Goal: Check status: Check status

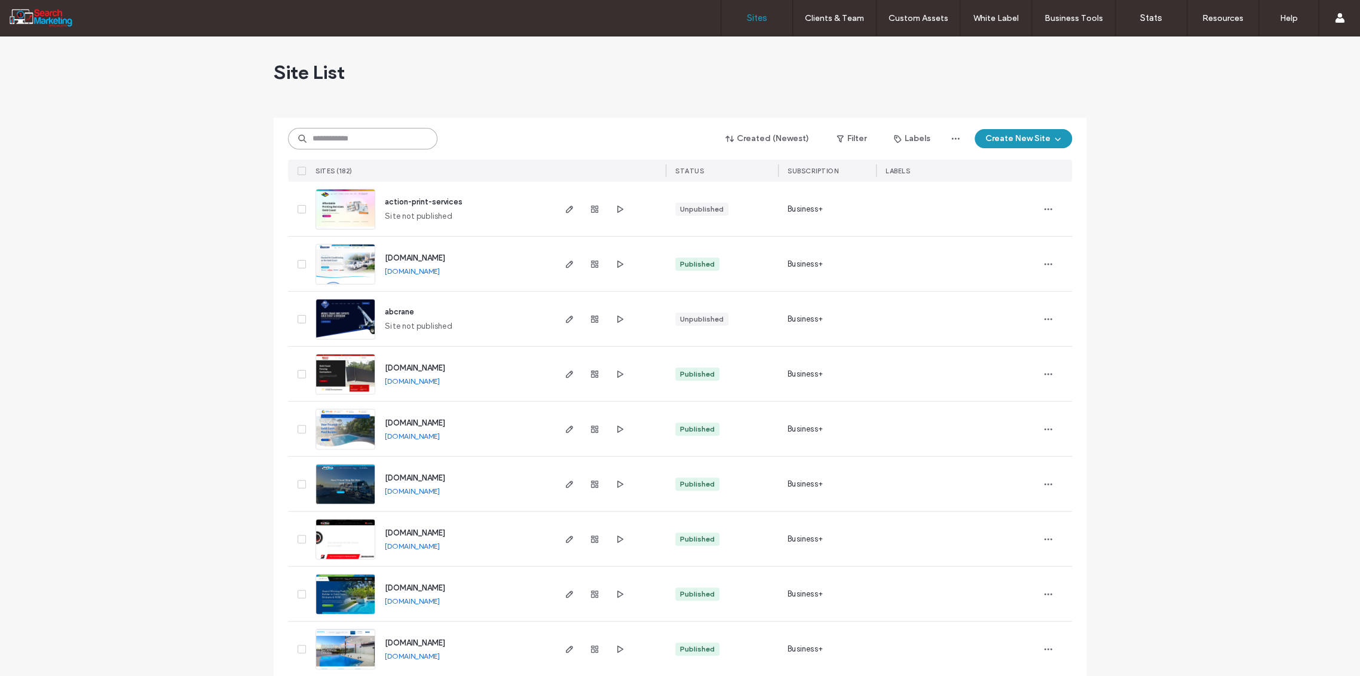
click at [338, 133] on input at bounding box center [362, 139] width 149 height 22
type input "******"
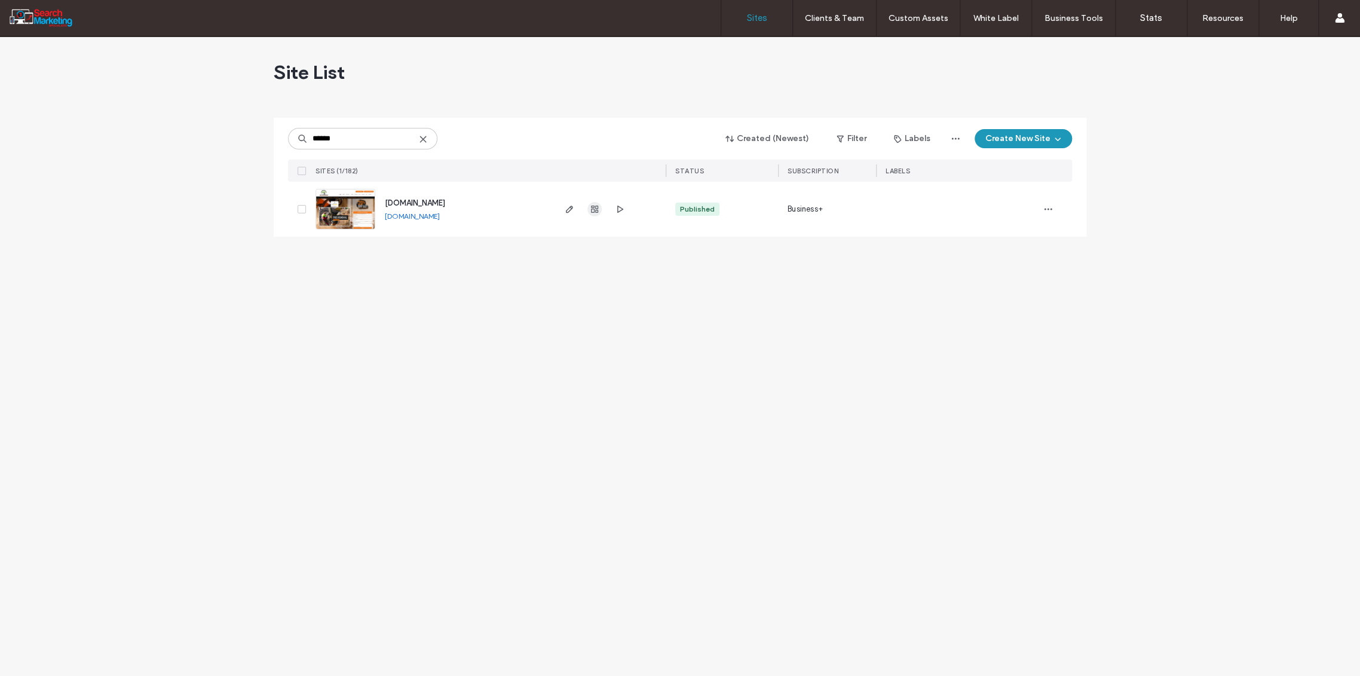
click at [590, 210] on icon "button" at bounding box center [595, 209] width 10 height 10
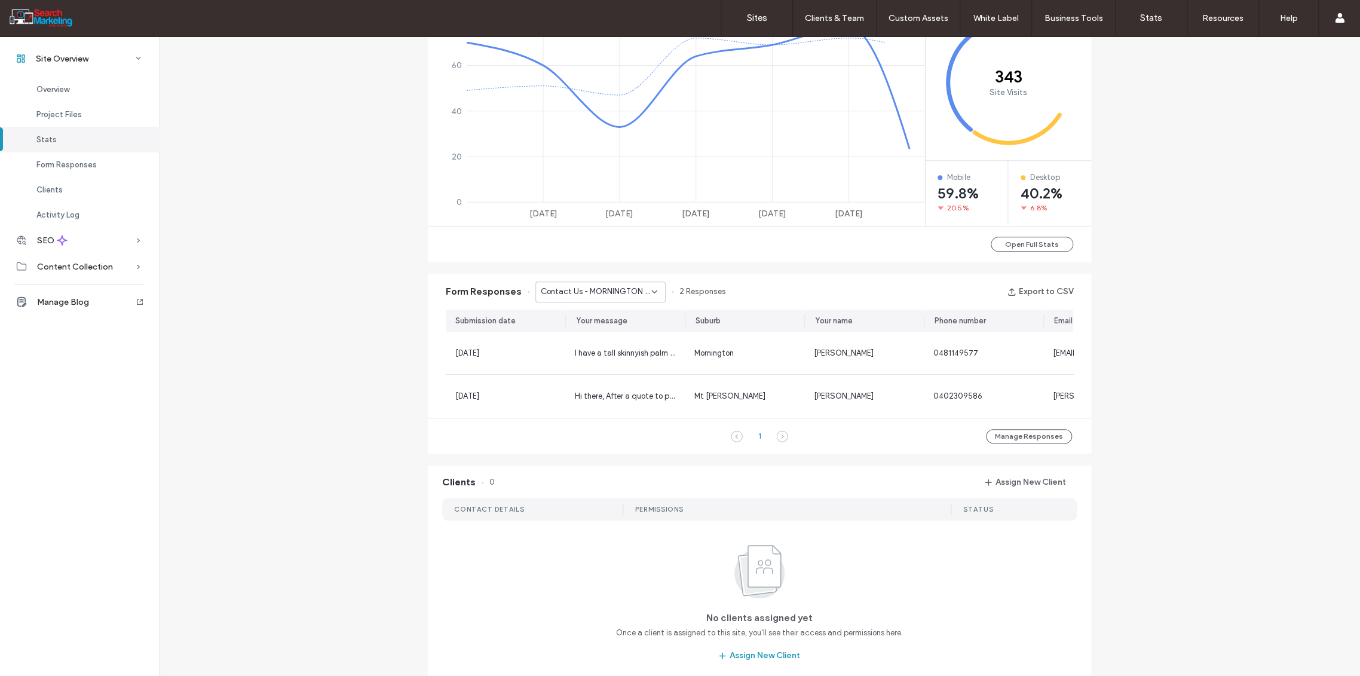
scroll to position [598, 0]
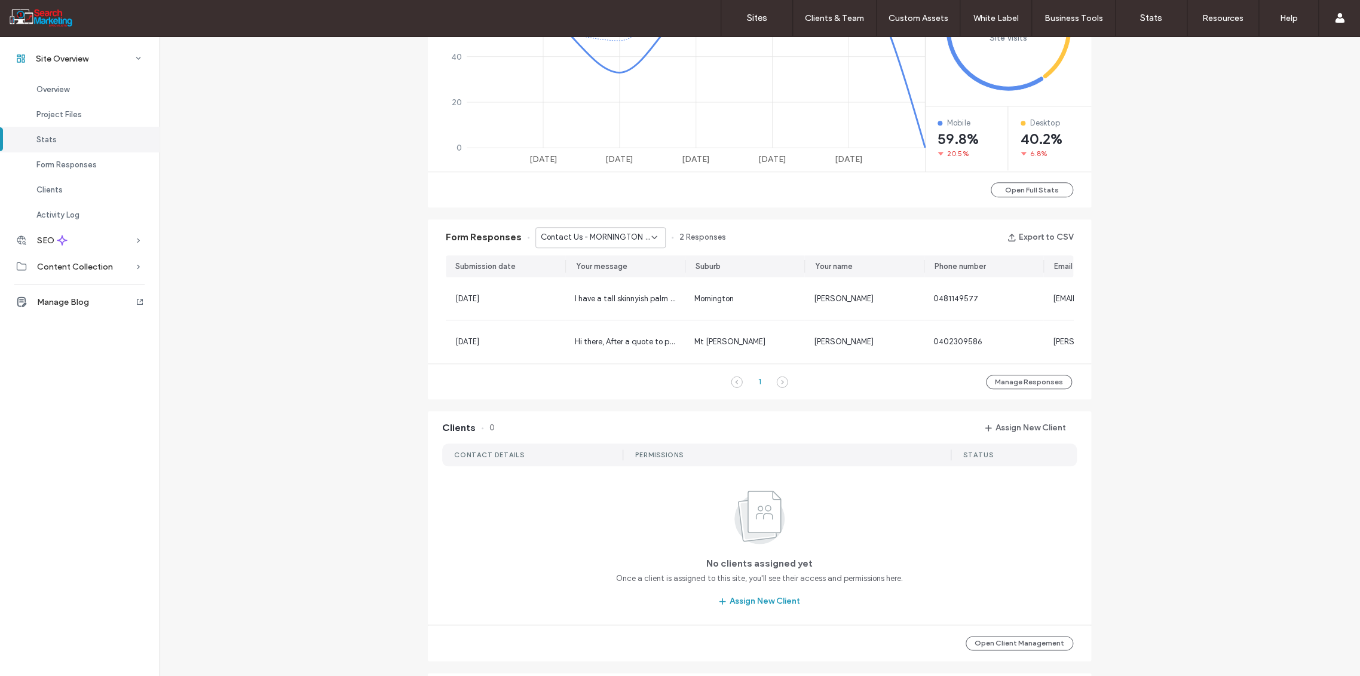
click at [650, 238] on icon at bounding box center [655, 237] width 10 height 10
click at [637, 339] on span "Home Banner Form - TREE REMOVAL page" at bounding box center [591, 338] width 115 height 12
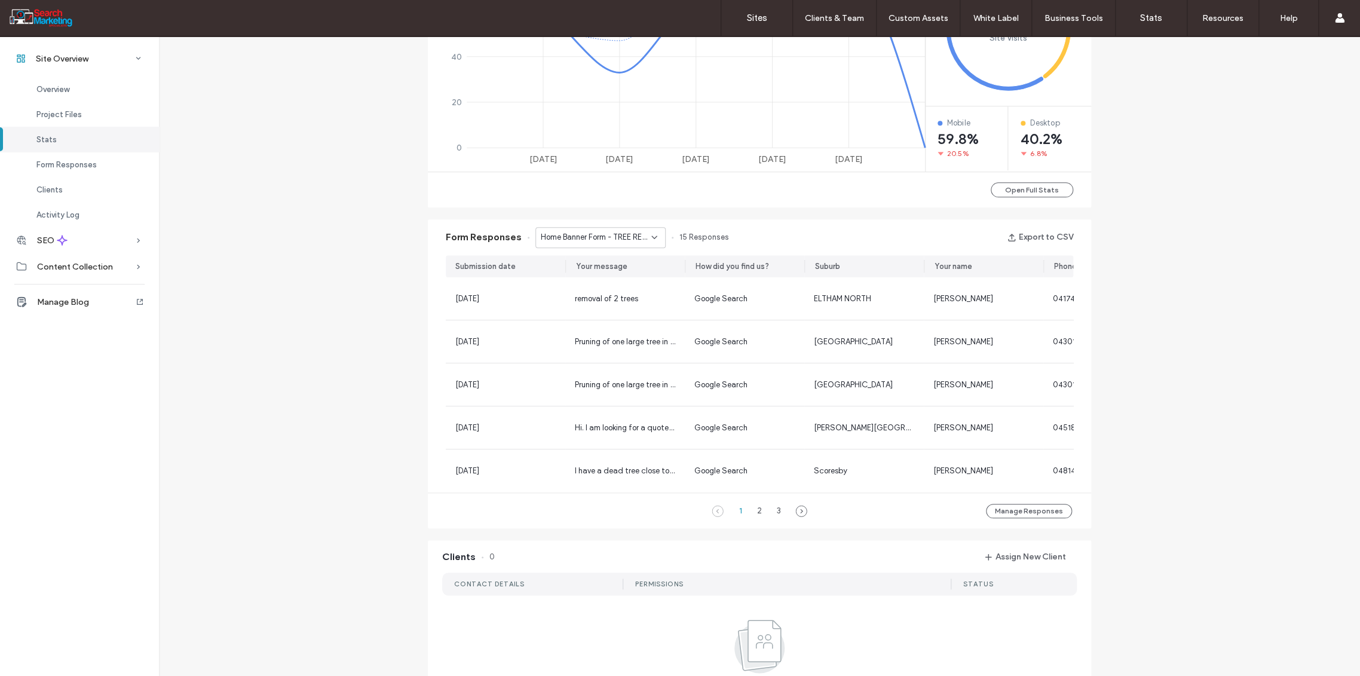
click at [650, 238] on icon at bounding box center [655, 237] width 10 height 10
click at [615, 301] on span "Home Banner Form - HOME page" at bounding box center [591, 302] width 115 height 12
click at [652, 240] on icon at bounding box center [655, 237] width 10 height 10
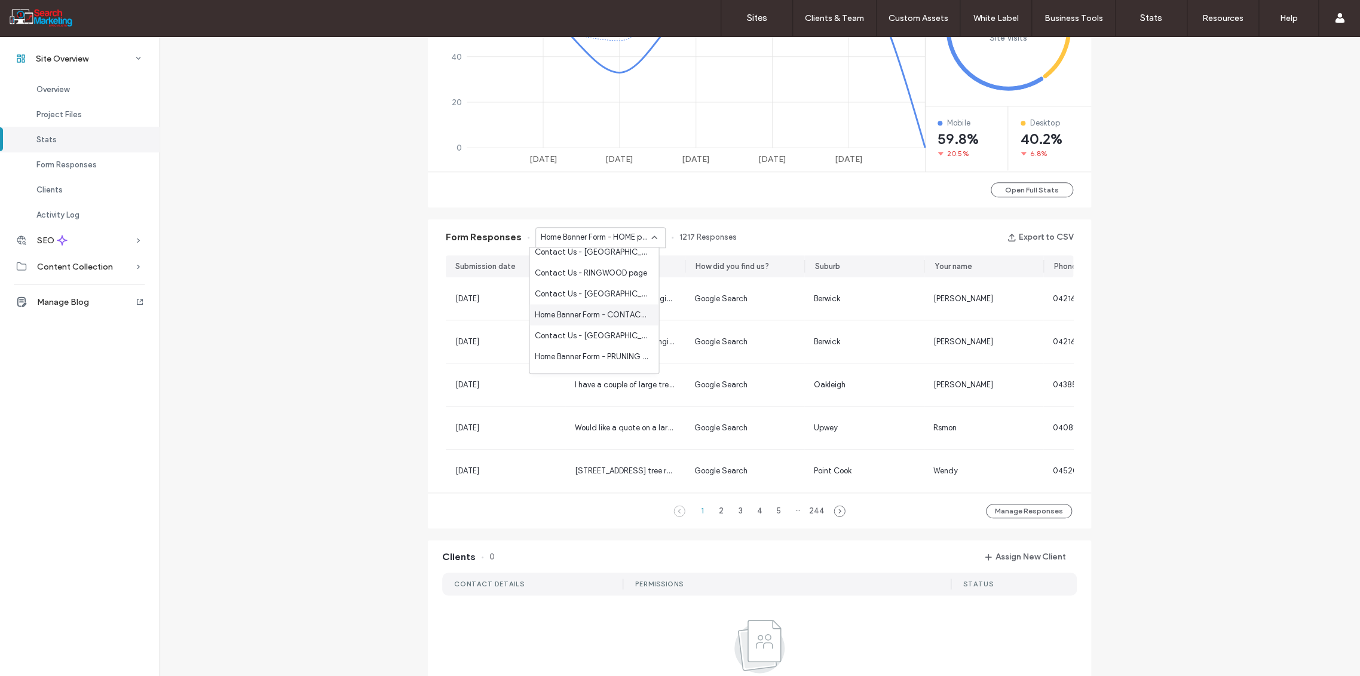
scroll to position [531, 0]
click at [602, 329] on span "Home Banner Form - CONTACT page" at bounding box center [591, 334] width 115 height 12
click at [653, 237] on div "Home Banner Form - CONTACT page" at bounding box center [600, 237] width 130 height 21
click at [619, 318] on span "Home Banner Form - ABOUT page" at bounding box center [591, 316] width 115 height 12
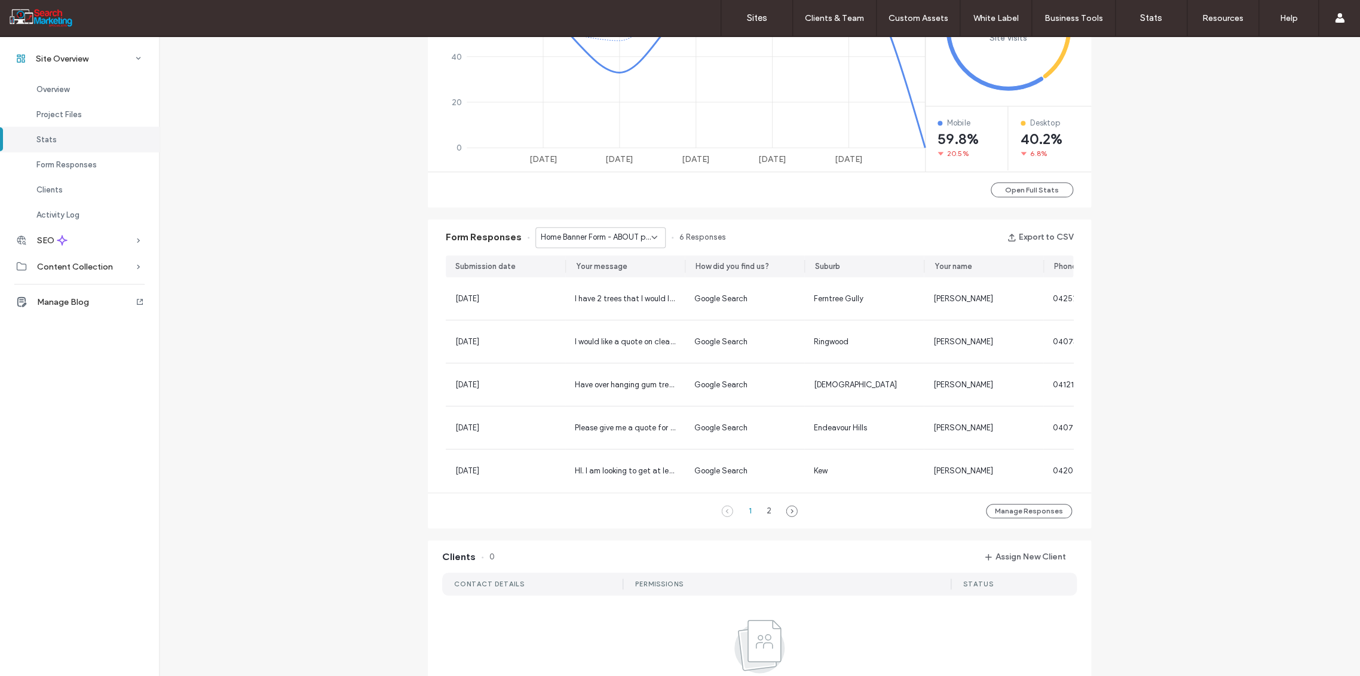
click at [650, 240] on icon at bounding box center [655, 237] width 10 height 10
click at [598, 286] on div "Contact Us - TREE REMOVAL page" at bounding box center [594, 278] width 129 height 21
click at [758, 22] on label "Sites" at bounding box center [757, 18] width 20 height 11
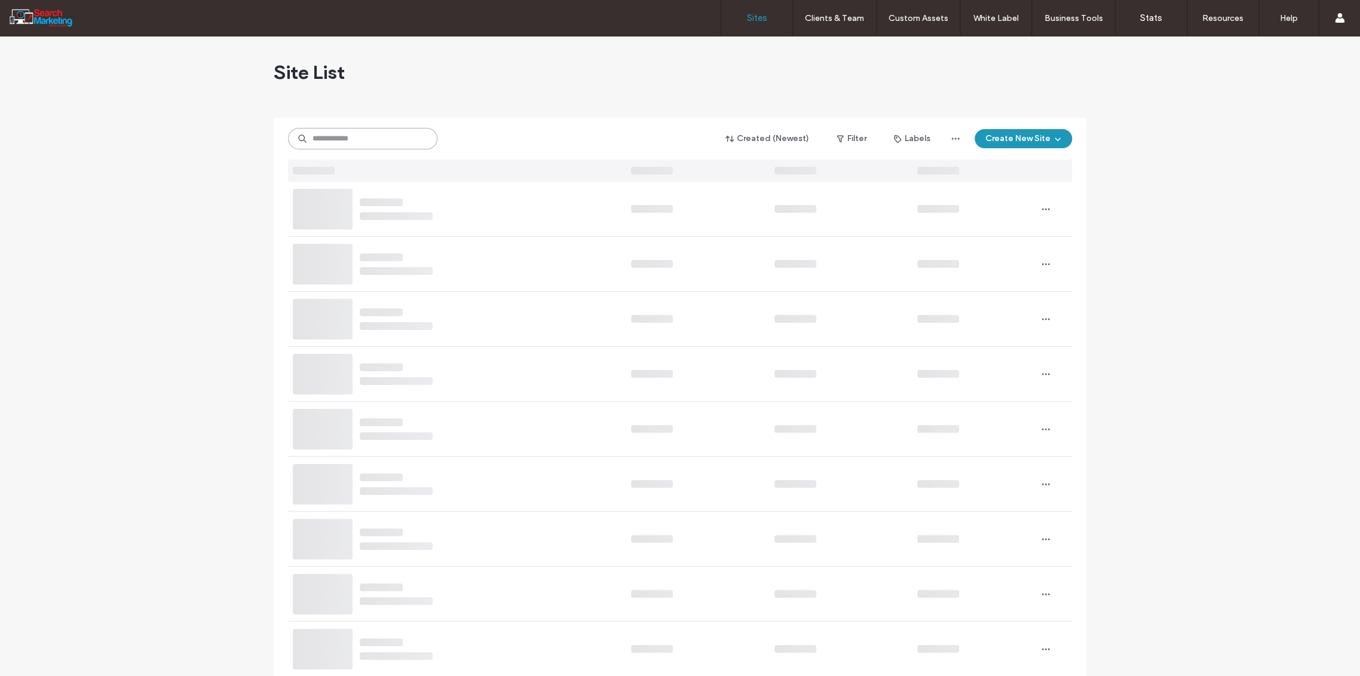
click at [330, 138] on input at bounding box center [362, 139] width 149 height 22
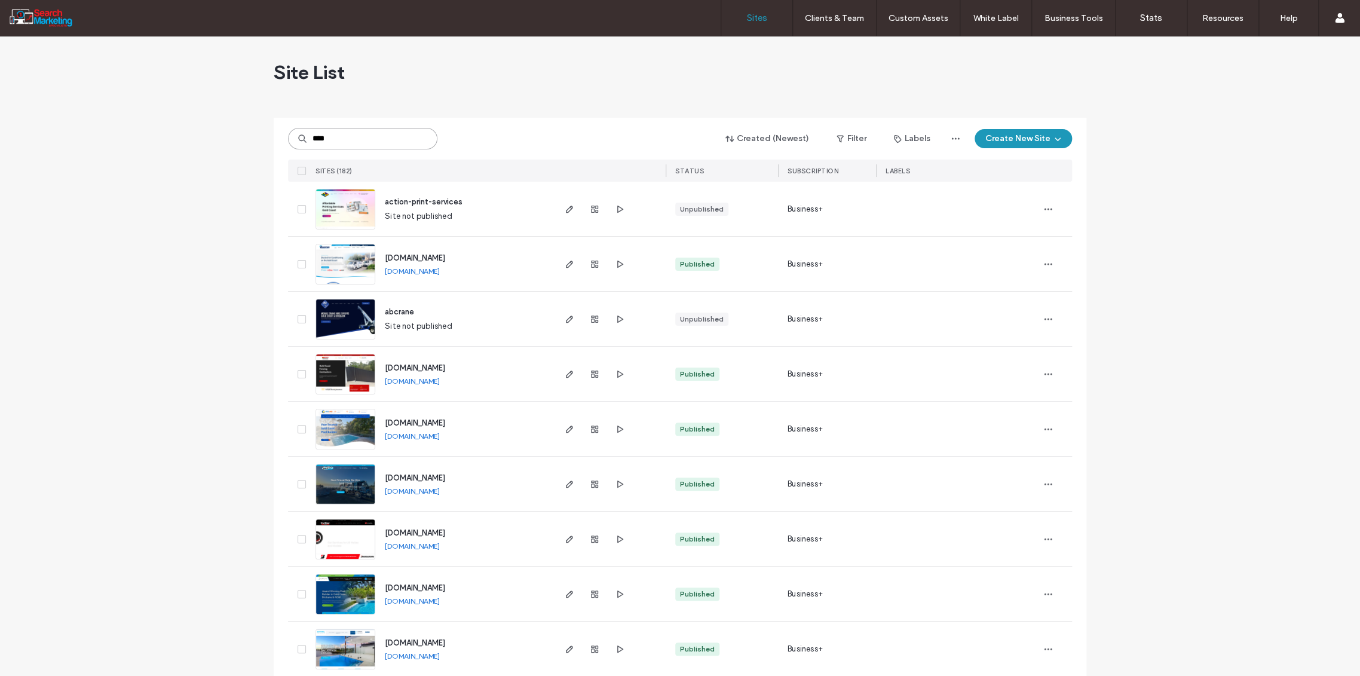
type input "****"
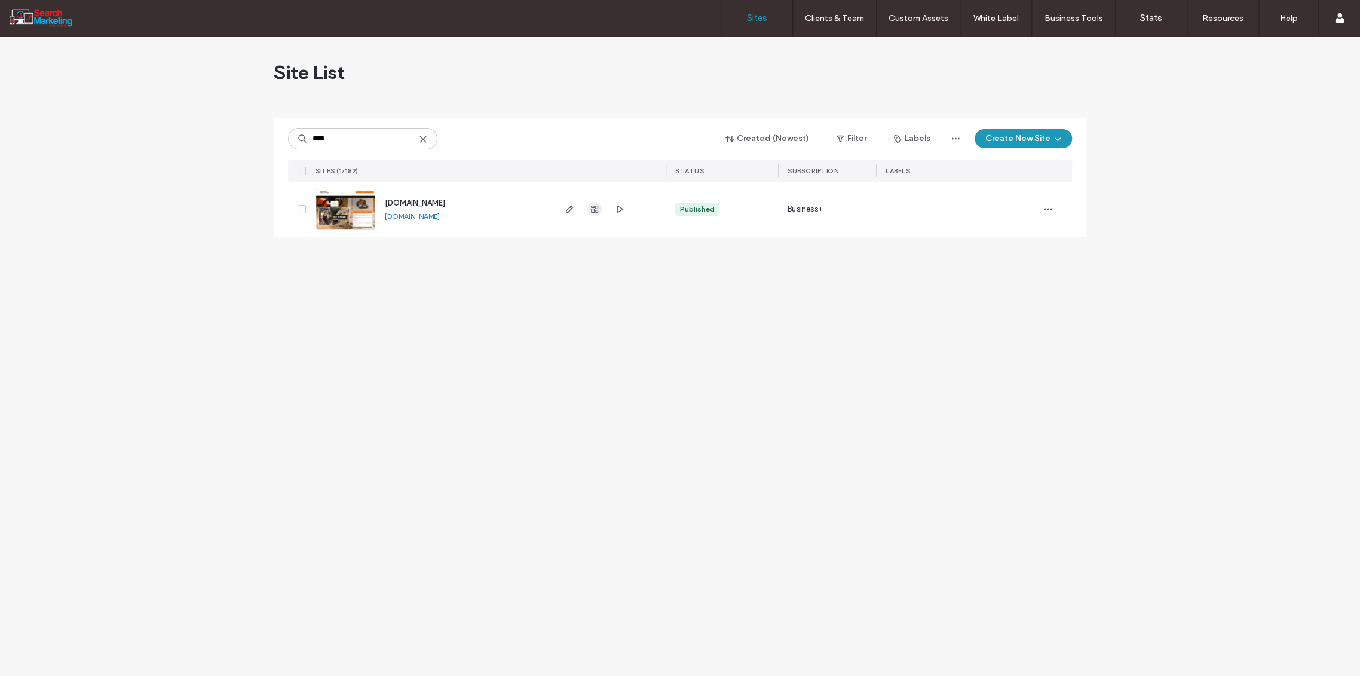
click at [593, 210] on use "button" at bounding box center [594, 209] width 7 height 7
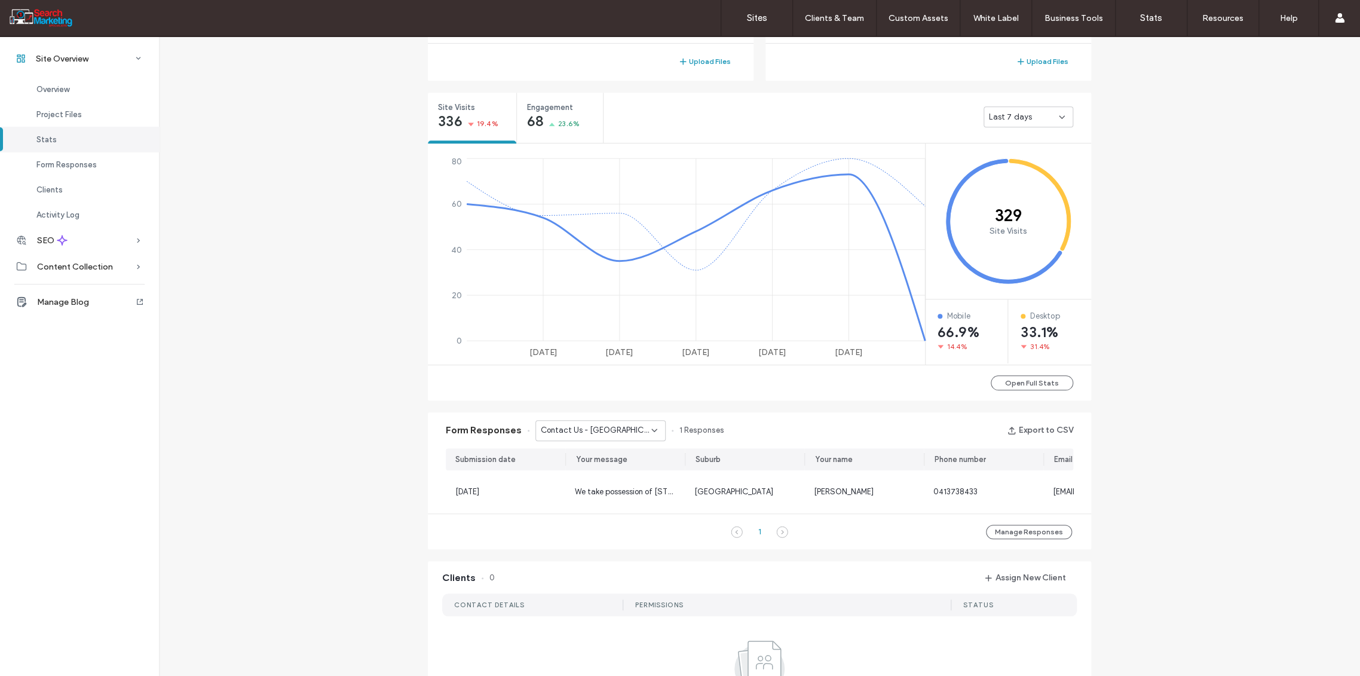
scroll to position [464, 0]
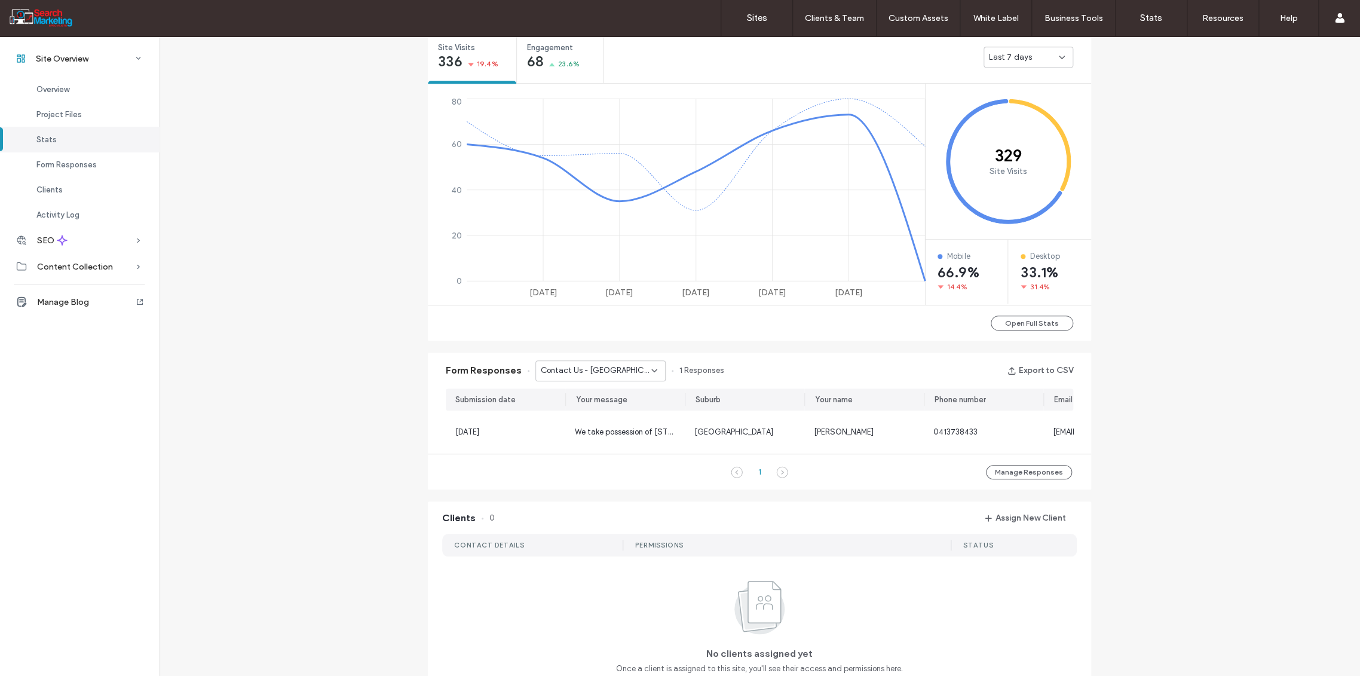
click at [650, 368] on icon at bounding box center [655, 371] width 10 height 10
click at [617, 441] on span "Contact Us - HOME page" at bounding box center [579, 447] width 91 height 12
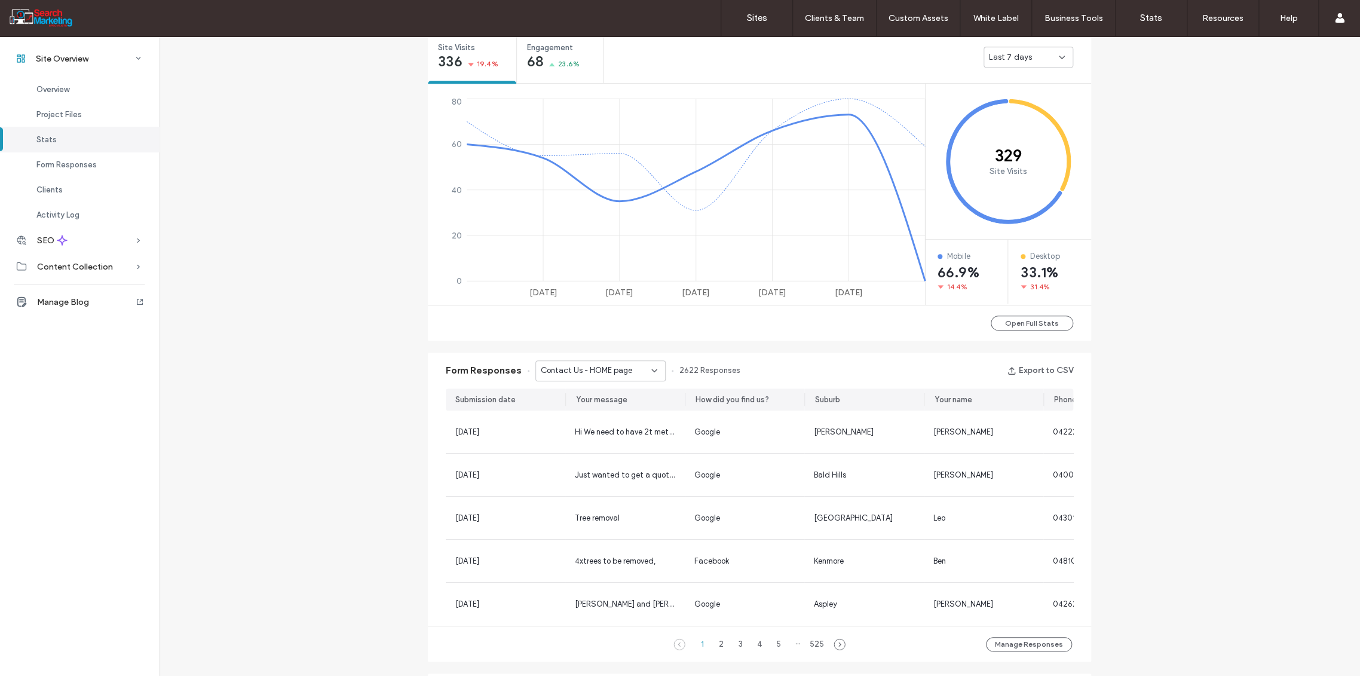
click at [652, 370] on use at bounding box center [654, 370] width 5 height 2
click at [602, 431] on span "Contact Us - PRUNING AND SHAPING page" at bounding box center [591, 433] width 115 height 12
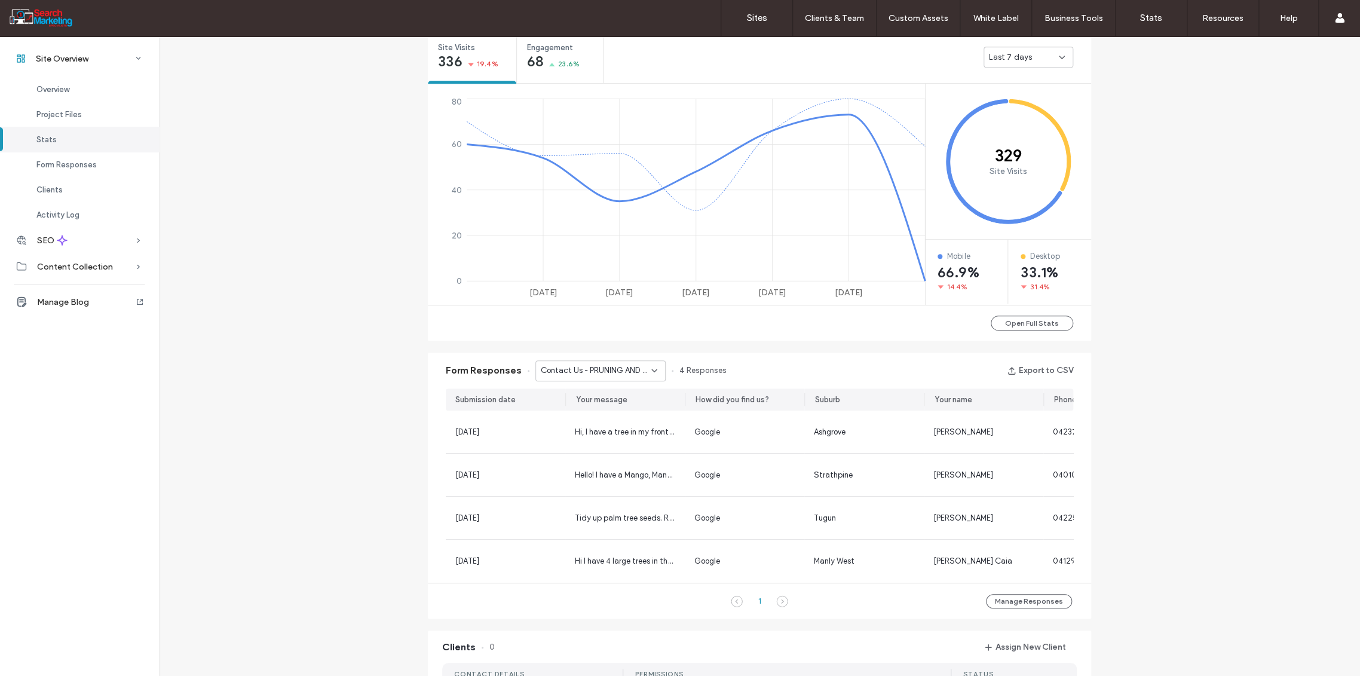
click at [655, 368] on div "Contact Us - PRUNING AND SHAPING page" at bounding box center [600, 370] width 130 height 21
click at [605, 442] on span "Contact Us - ABOUT page" at bounding box center [581, 441] width 95 height 12
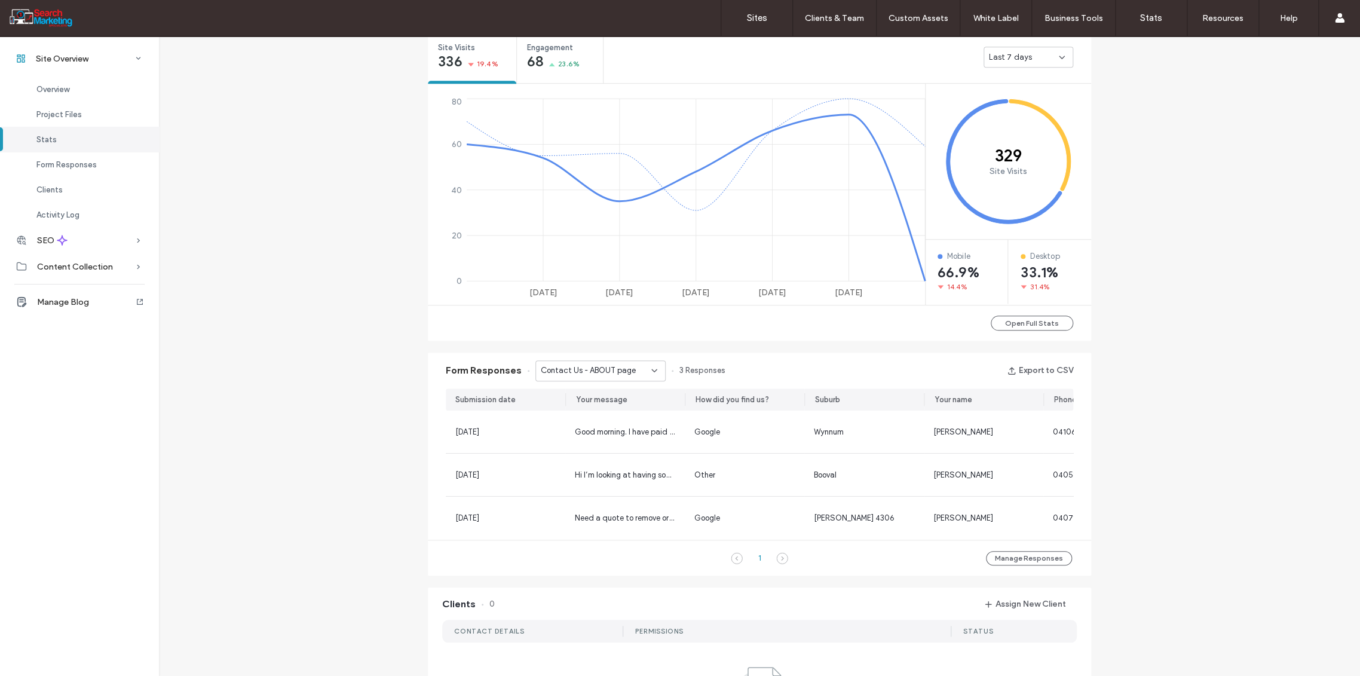
click at [653, 371] on div "Contact Us - ABOUT page" at bounding box center [600, 370] width 130 height 21
click at [610, 454] on div "Contact Us - HOME page" at bounding box center [594, 447] width 129 height 21
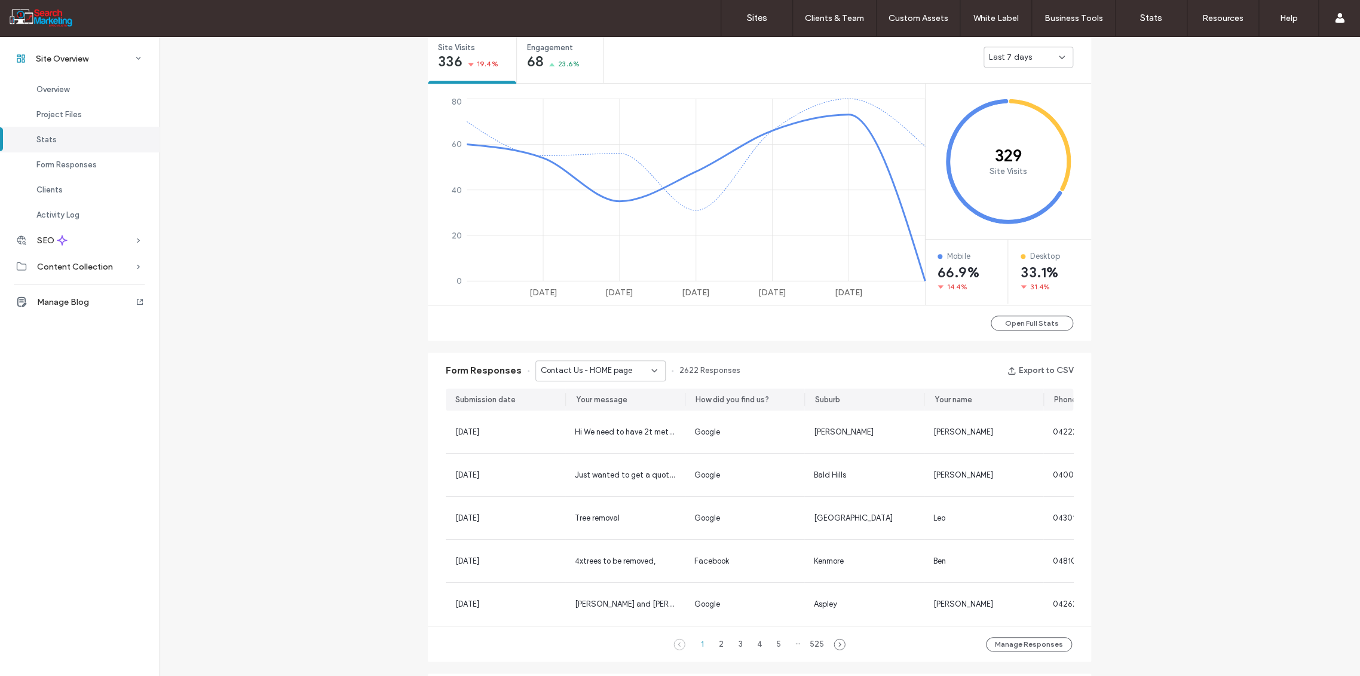
click at [651, 371] on icon at bounding box center [655, 371] width 10 height 10
click at [615, 436] on span "Contact Us Form - CONTACT page" at bounding box center [591, 433] width 115 height 12
click at [650, 368] on icon at bounding box center [655, 371] width 10 height 10
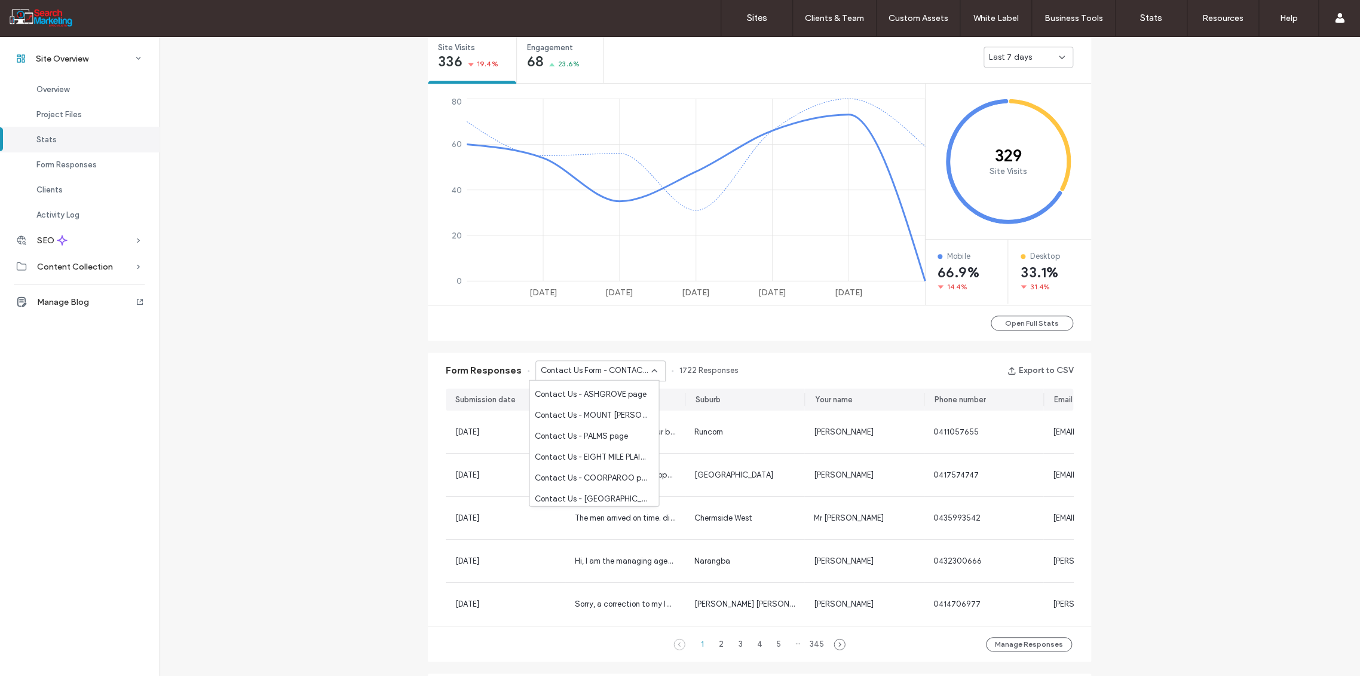
scroll to position [1753, 0]
click at [616, 458] on span "Contact Us - PALMS page" at bounding box center [580, 457] width 93 height 12
click at [650, 369] on icon at bounding box center [655, 371] width 10 height 10
click at [632, 435] on span "Contact Us - PRUNING AND SHAPING page" at bounding box center [591, 433] width 115 height 12
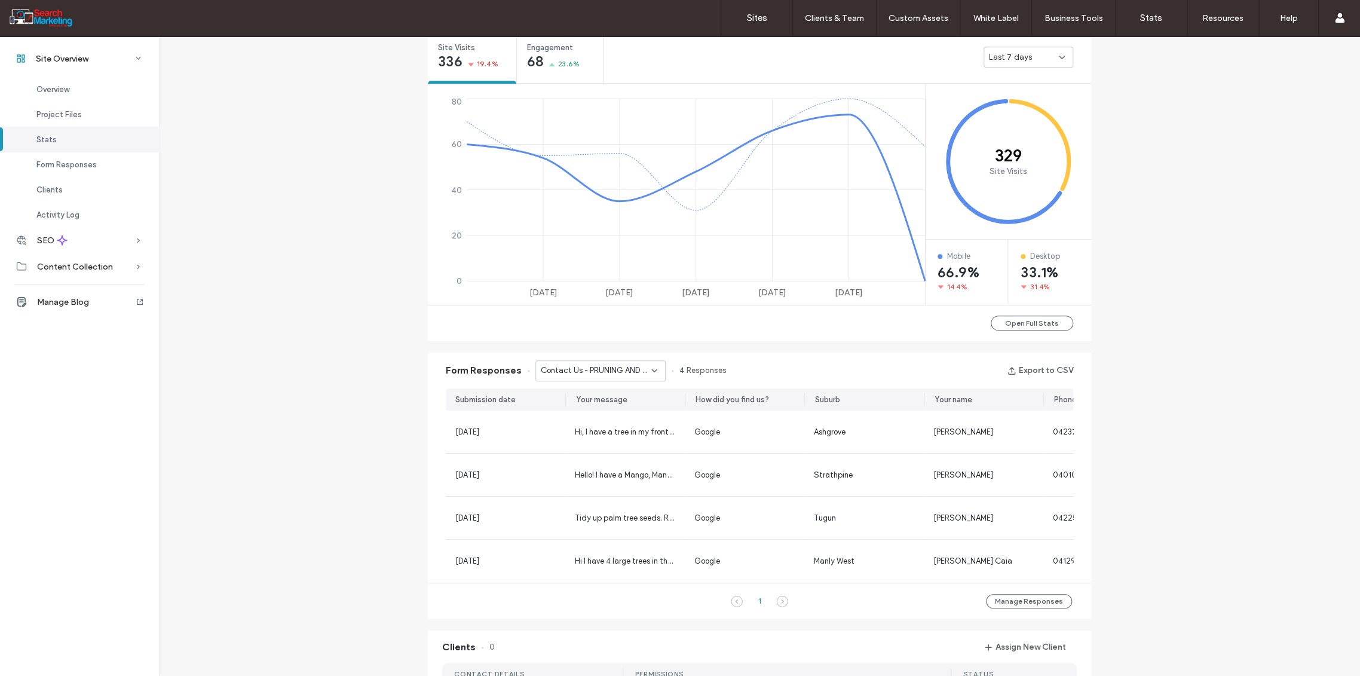
click at [651, 371] on icon at bounding box center [655, 371] width 10 height 10
click at [623, 436] on span "Contact Us Form - CONTACT page" at bounding box center [591, 433] width 115 height 12
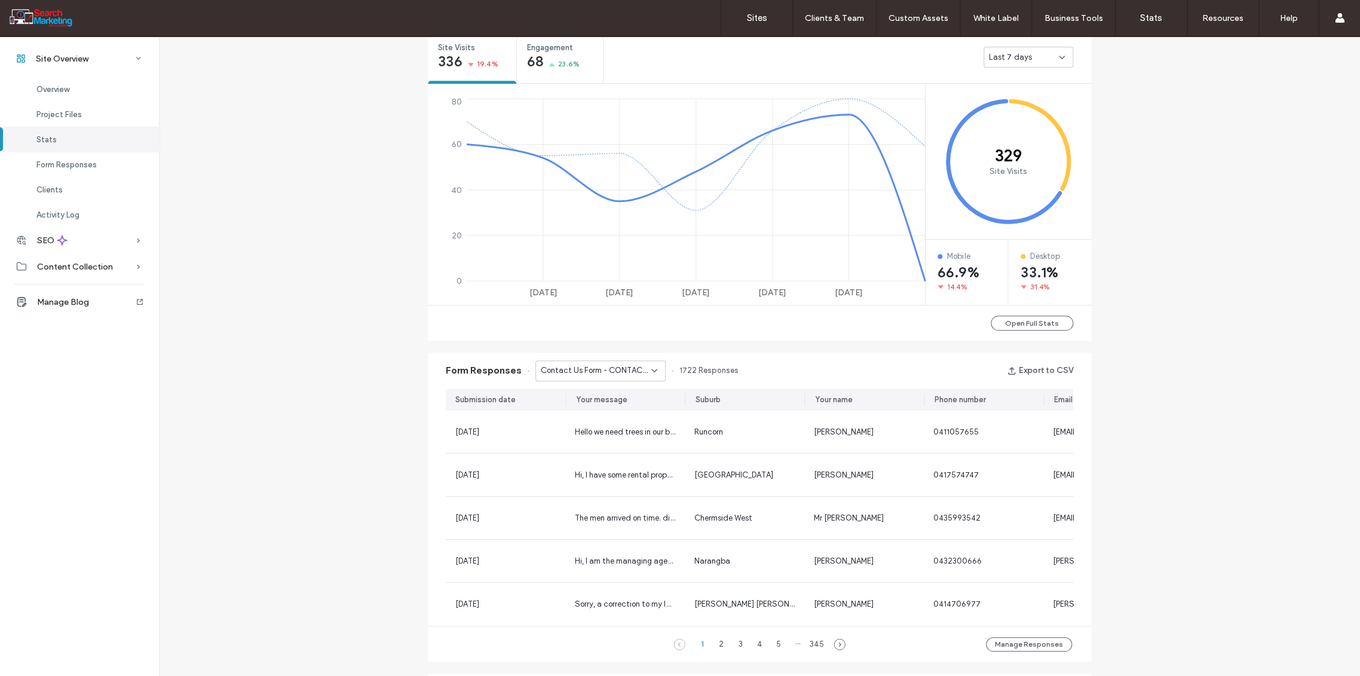
click at [650, 374] on icon at bounding box center [655, 371] width 10 height 10
click at [613, 417] on span "Contact Us - HOME page" at bounding box center [579, 420] width 91 height 12
click at [757, 14] on label "Sites" at bounding box center [757, 18] width 20 height 11
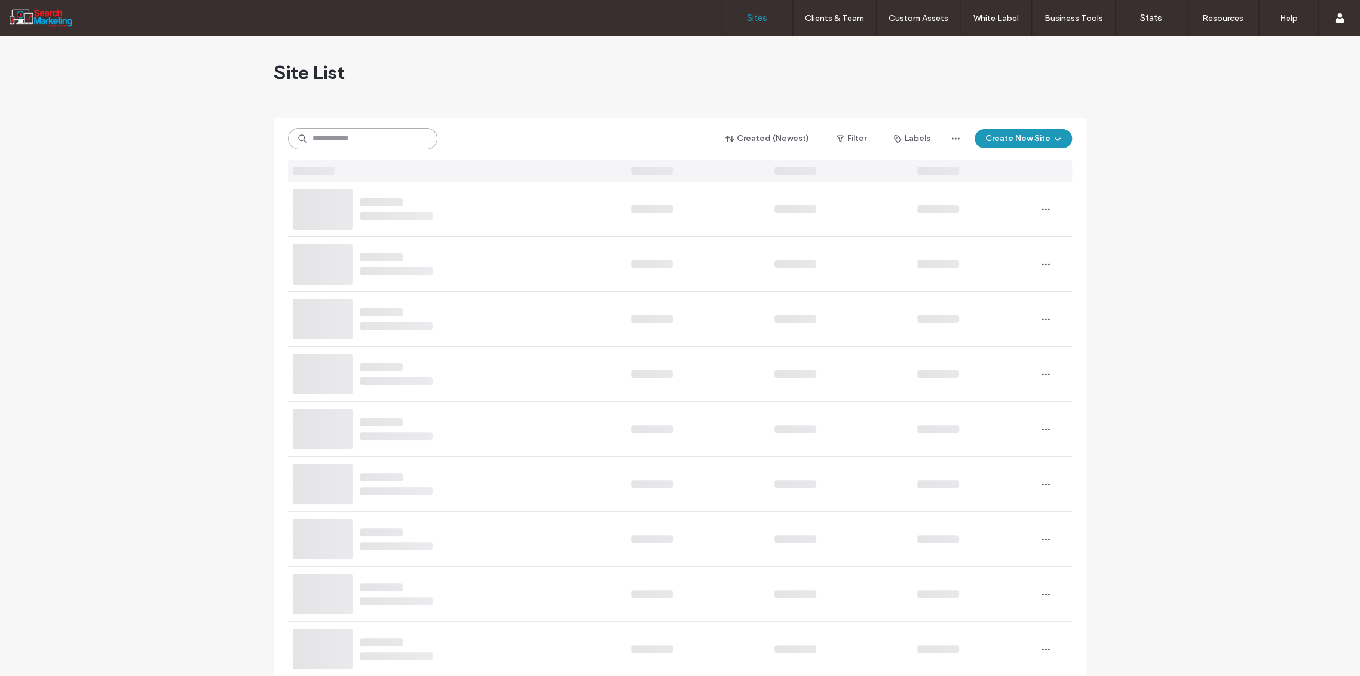
click at [335, 133] on input at bounding box center [362, 139] width 149 height 22
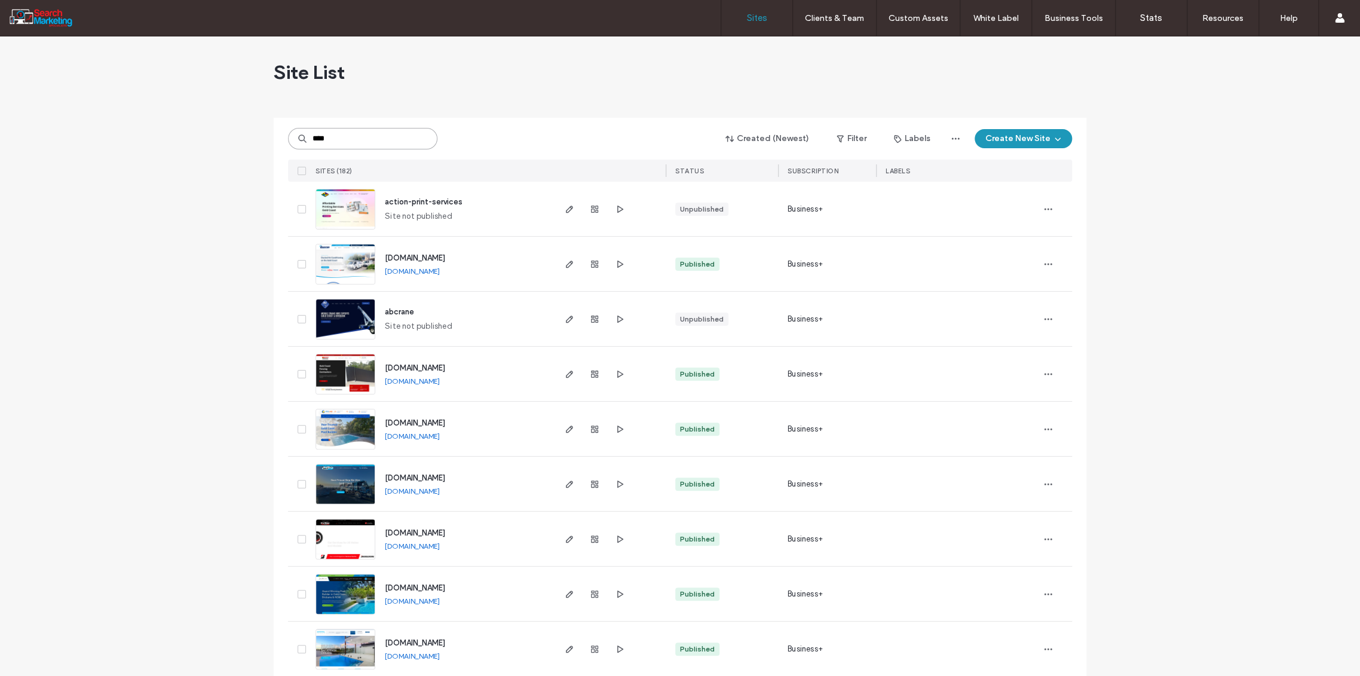
type input "****"
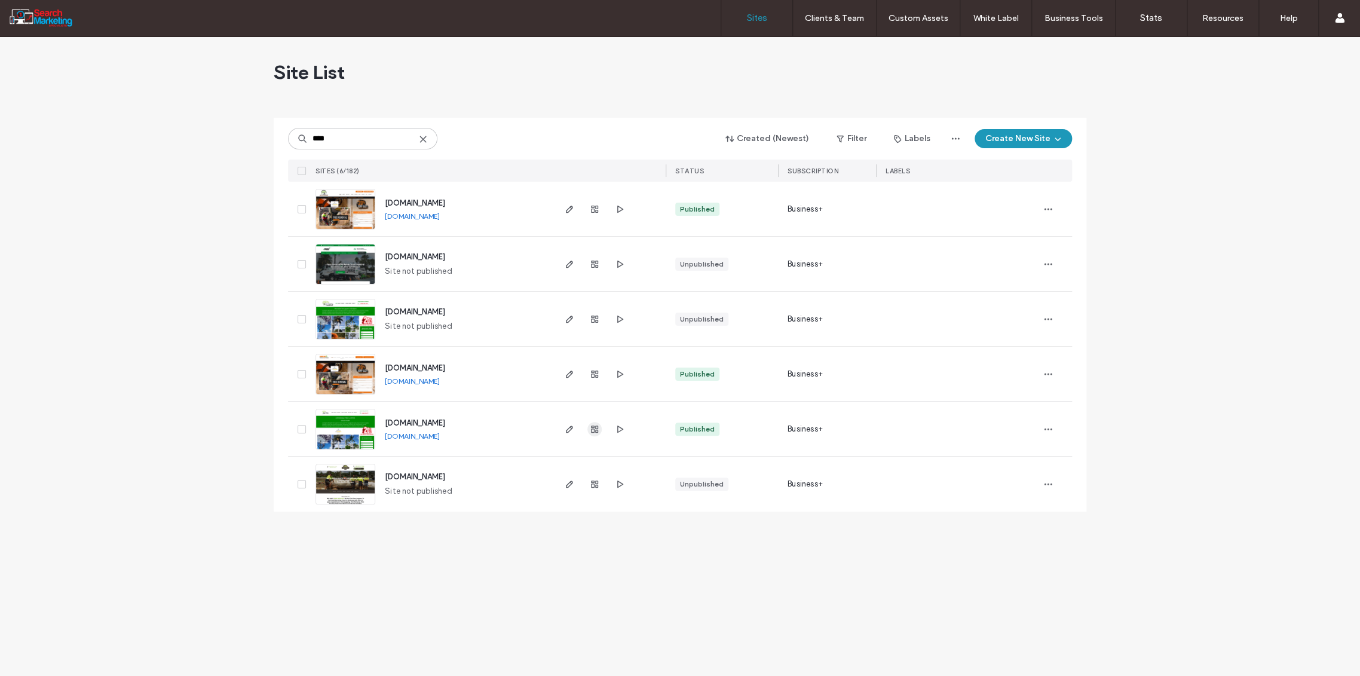
click at [594, 429] on use "button" at bounding box center [594, 429] width 7 height 7
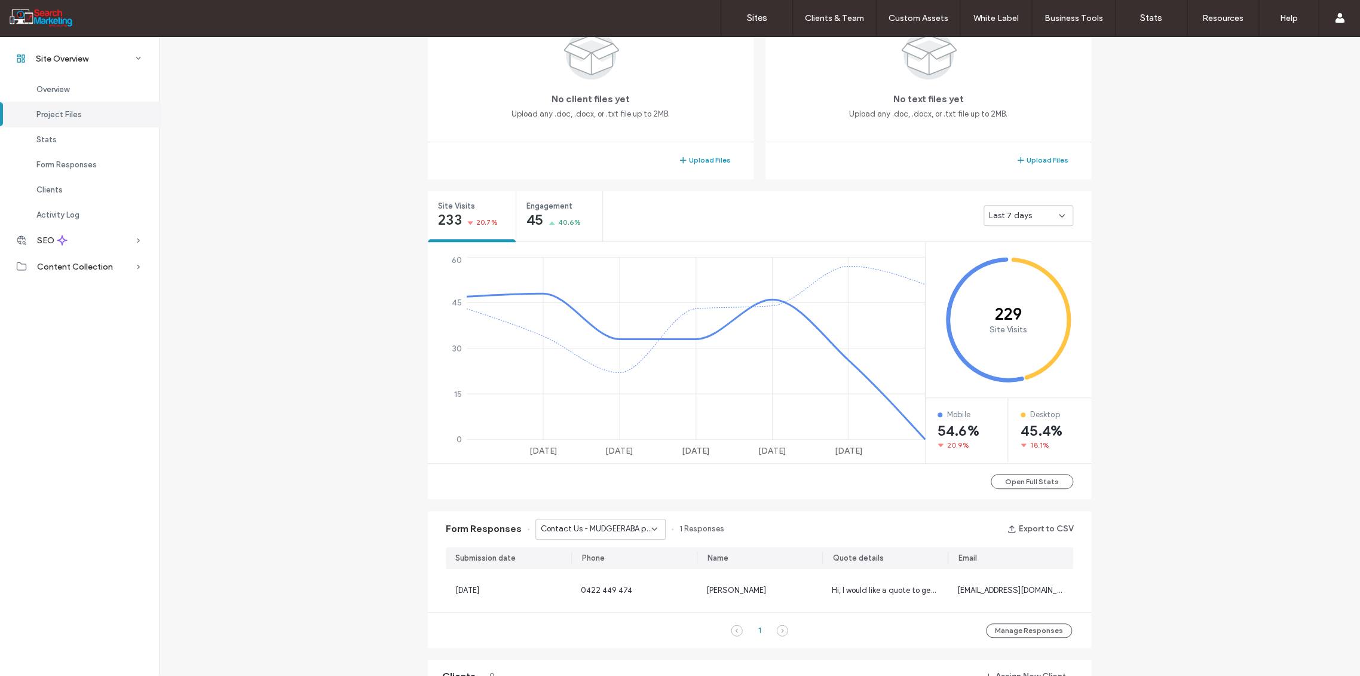
scroll to position [398, 0]
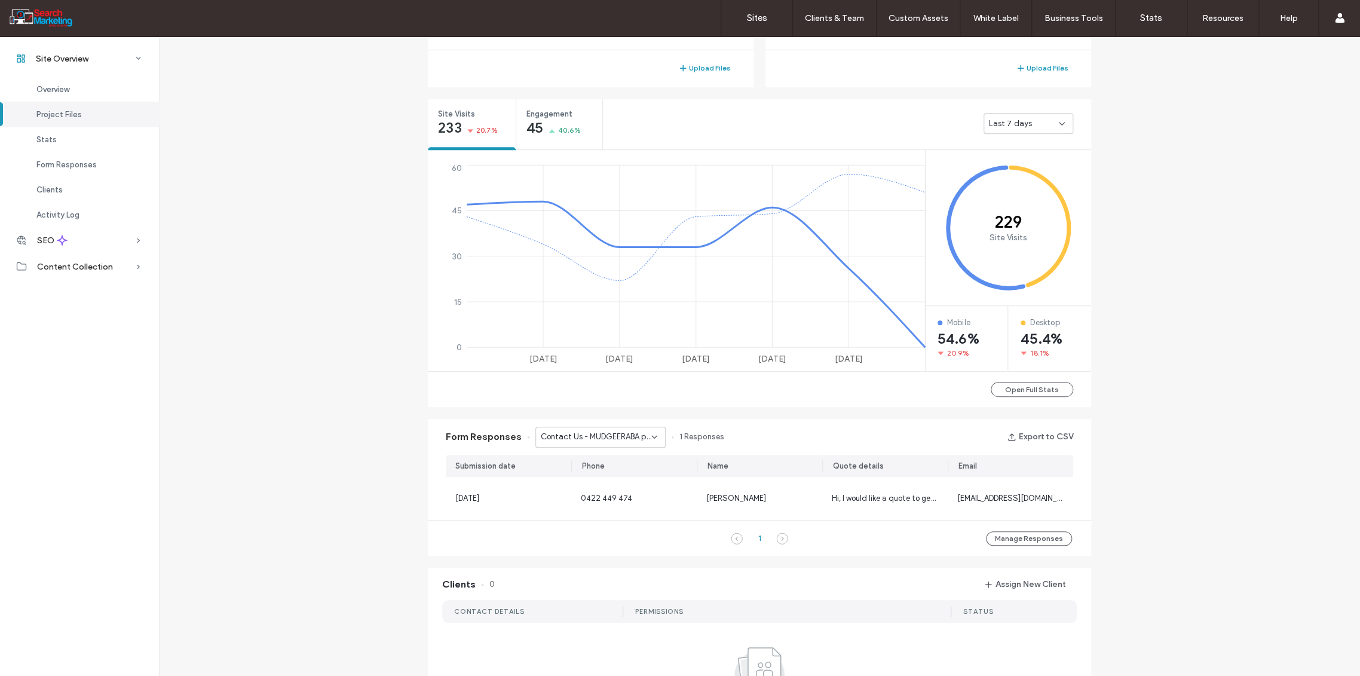
click at [650, 439] on icon at bounding box center [655, 437] width 10 height 10
click at [636, 483] on span "Contact Us - TREE REMOVAL page" at bounding box center [591, 478] width 115 height 12
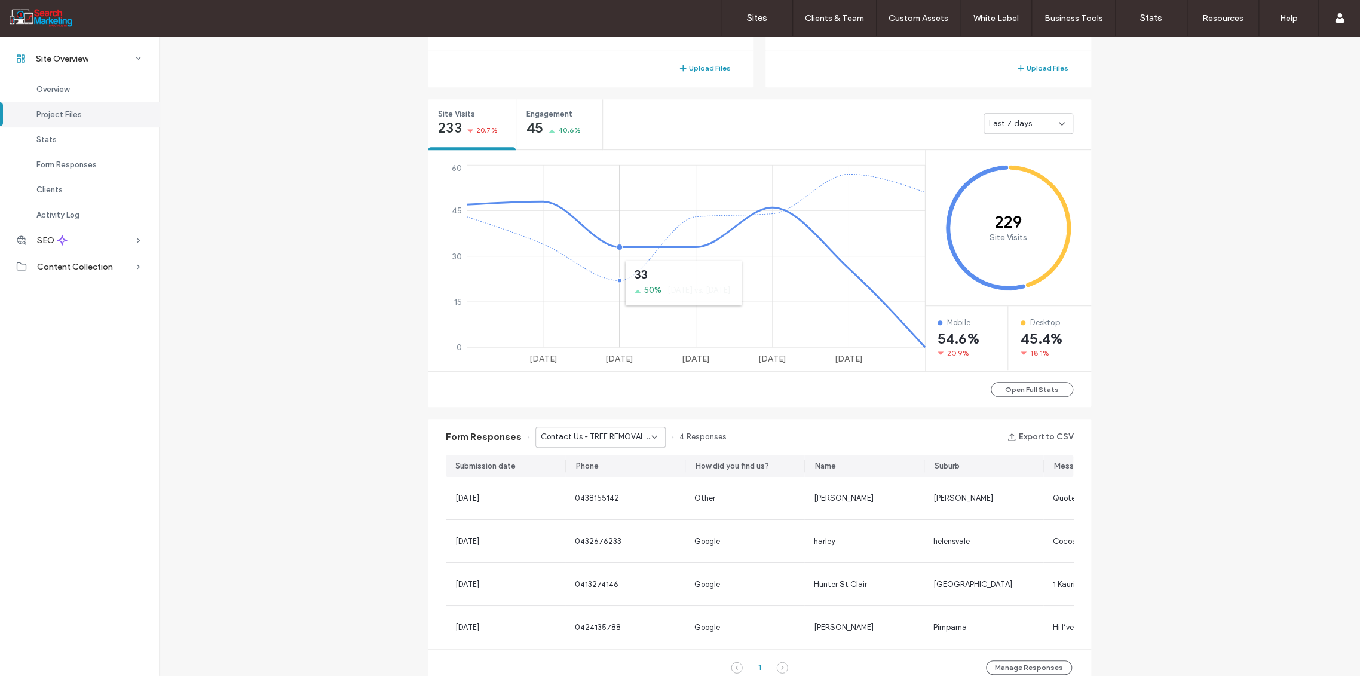
scroll to position [238, 0]
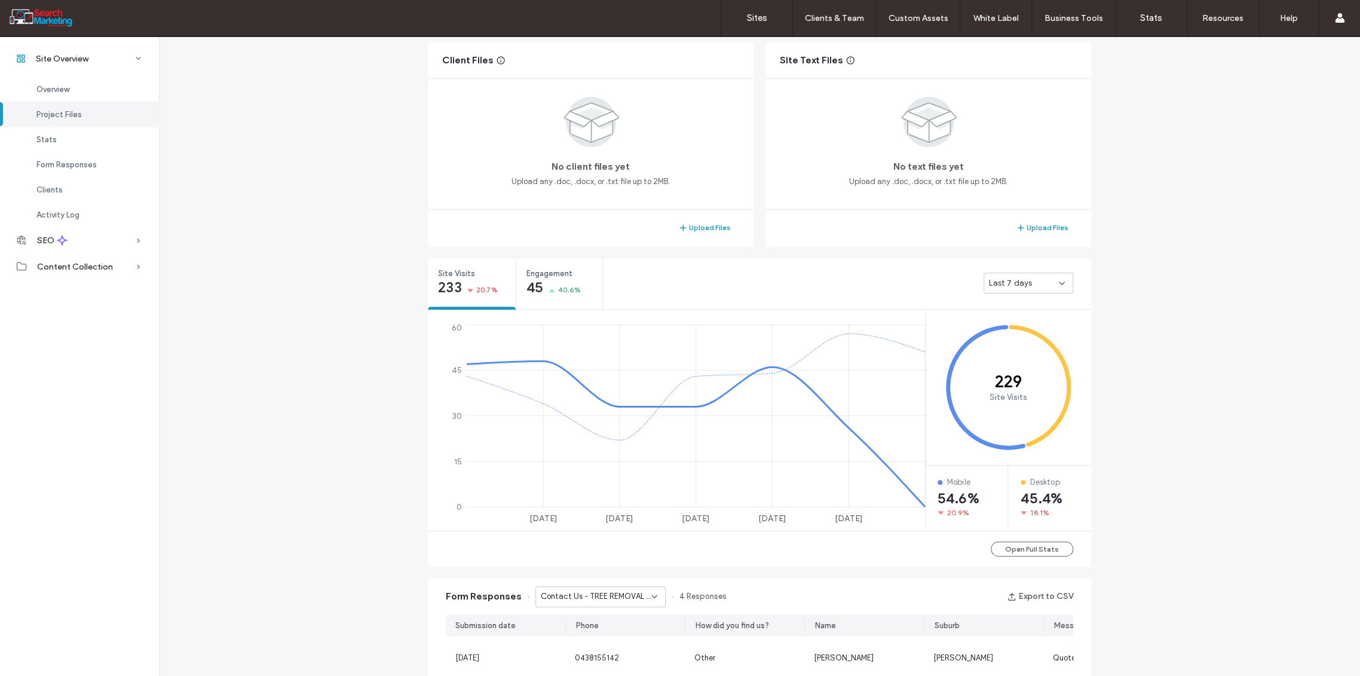
click at [649, 589] on div "Contact Us - TREE REMOVAL page" at bounding box center [600, 596] width 130 height 21
click at [602, 498] on span "CONTACT FORM - Header/Footer" at bounding box center [591, 498] width 115 height 12
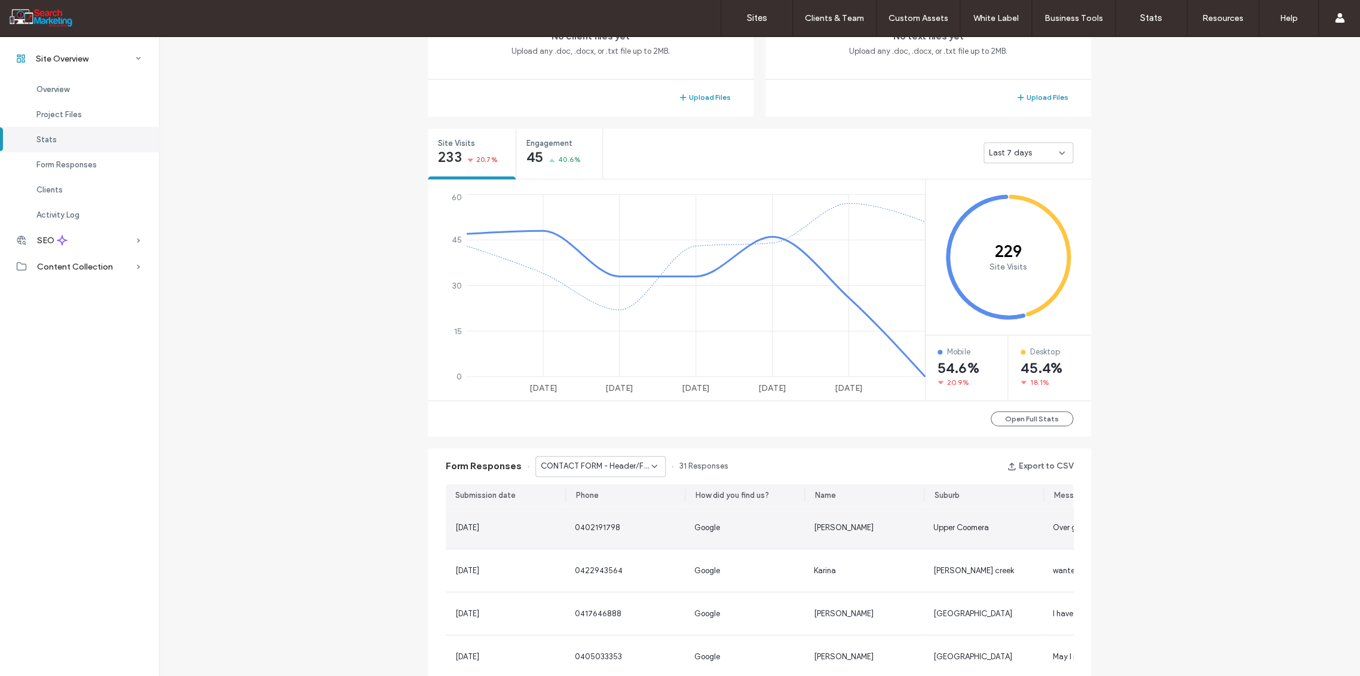
scroll to position [437, 0]
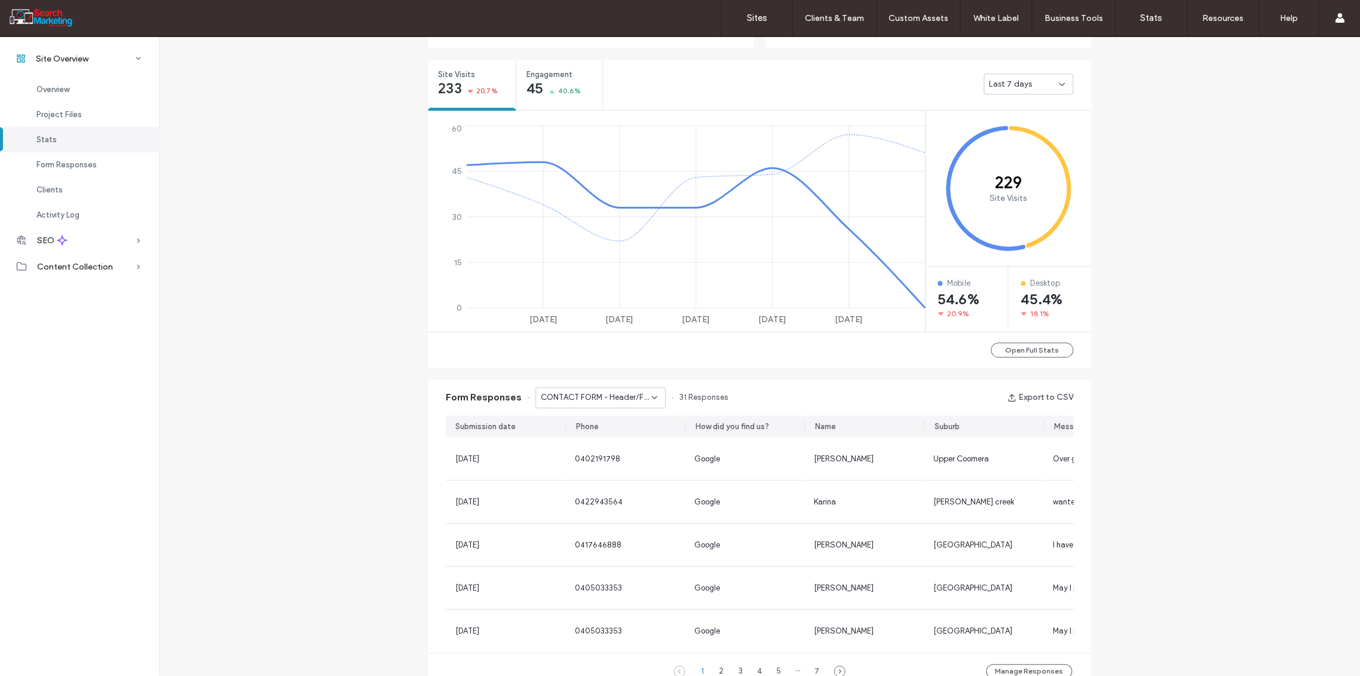
click at [651, 397] on icon at bounding box center [655, 398] width 10 height 10
click at [604, 455] on span "Contact Us - PALM TREE REMOVAL - TRIMMING page" at bounding box center [591, 456] width 115 height 12
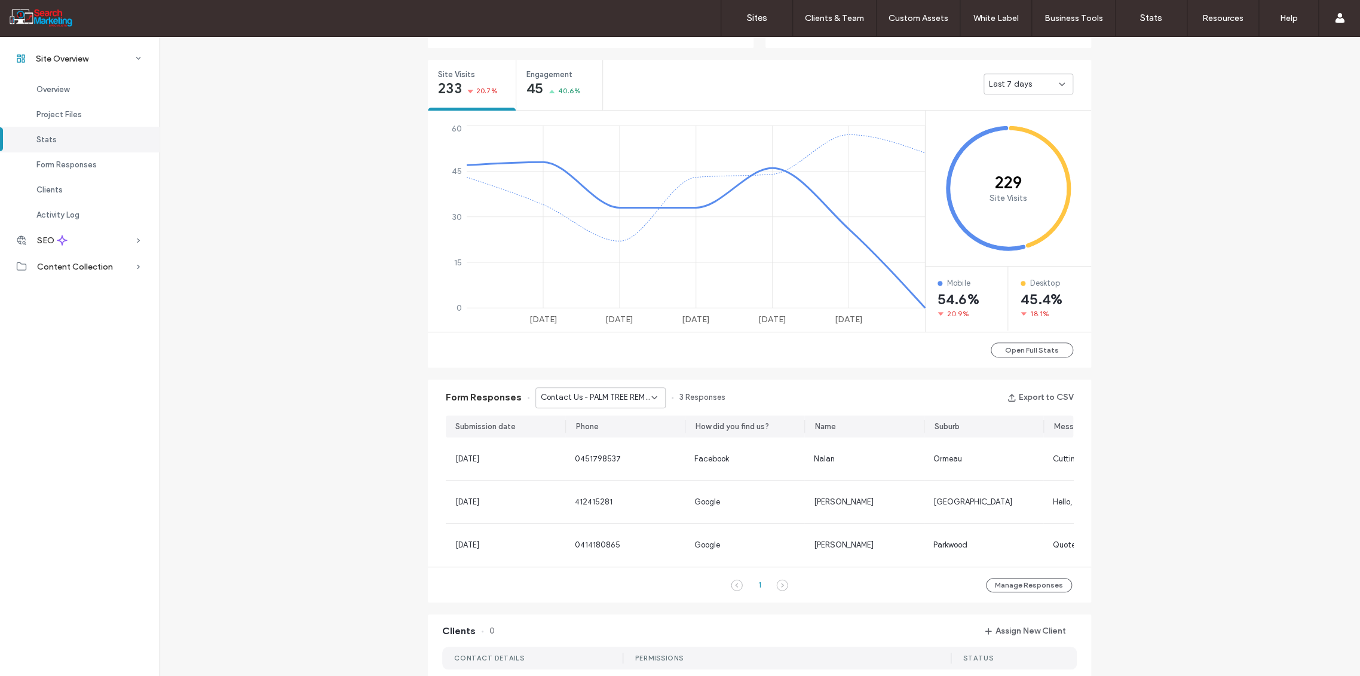
click at [650, 399] on icon at bounding box center [655, 398] width 10 height 10
click at [604, 510] on span "CONTACT FORM - Header/Footer" at bounding box center [591, 512] width 115 height 12
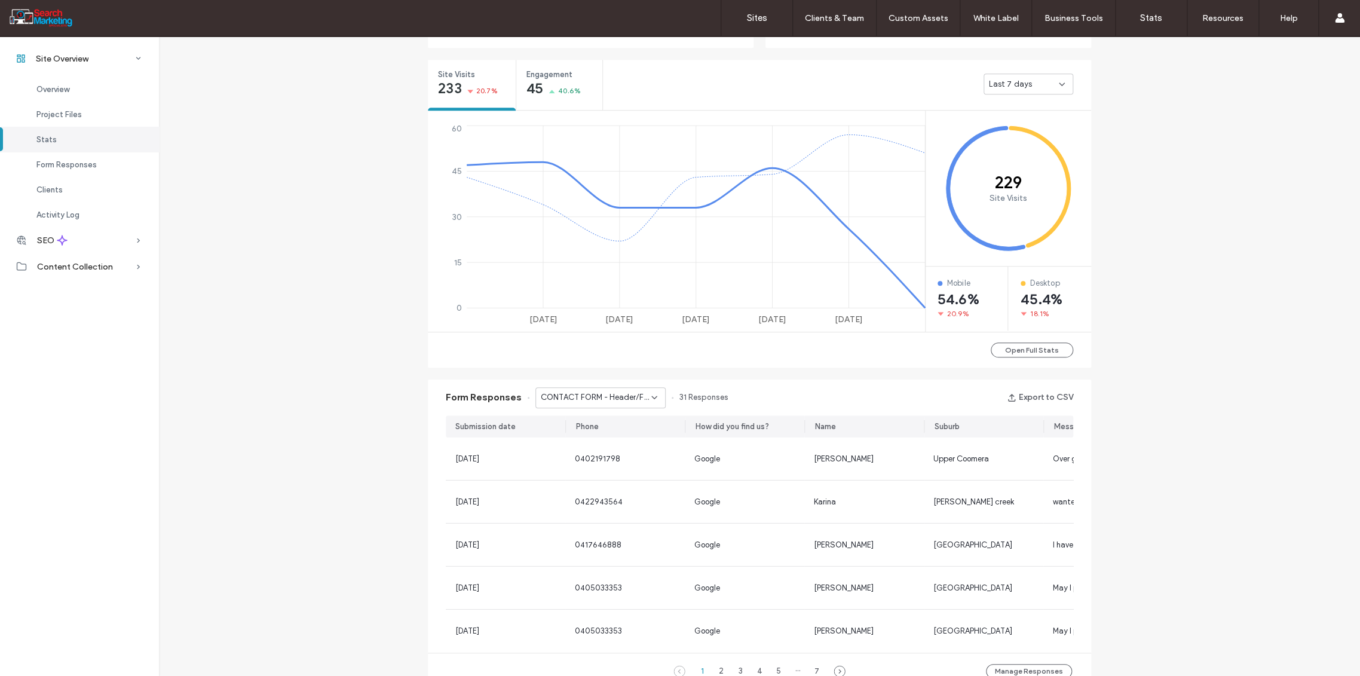
click at [652, 398] on use at bounding box center [654, 397] width 5 height 2
click at [604, 490] on span "CONTACT FORM - HOME page" at bounding box center [589, 487] width 111 height 12
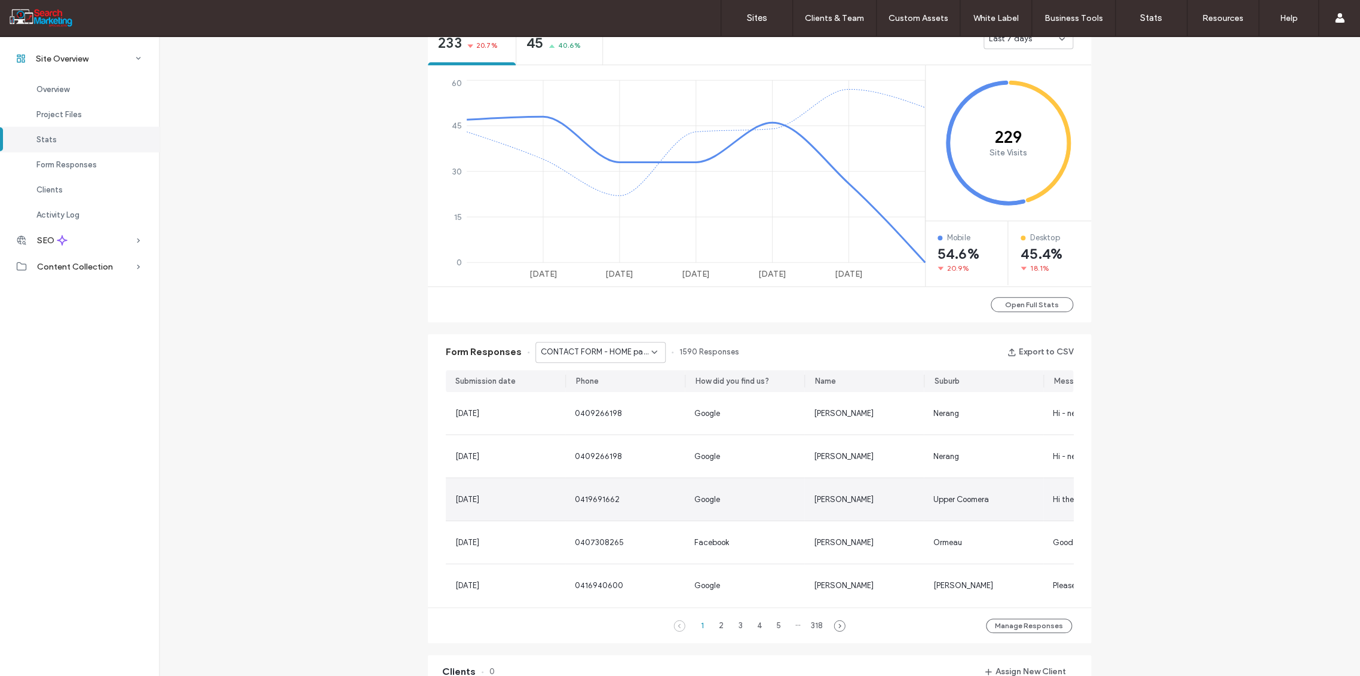
scroll to position [504, 0]
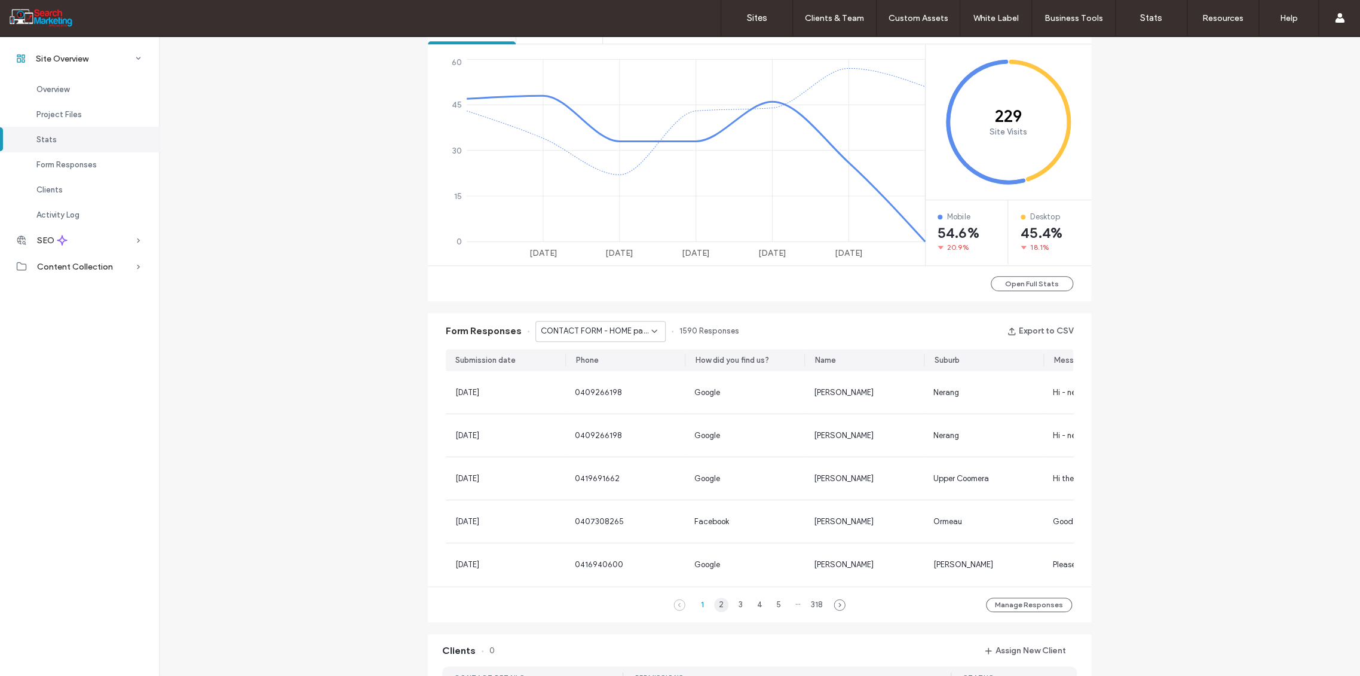
click at [715, 612] on div "2" at bounding box center [721, 605] width 14 height 14
click at [650, 333] on icon at bounding box center [655, 331] width 10 height 10
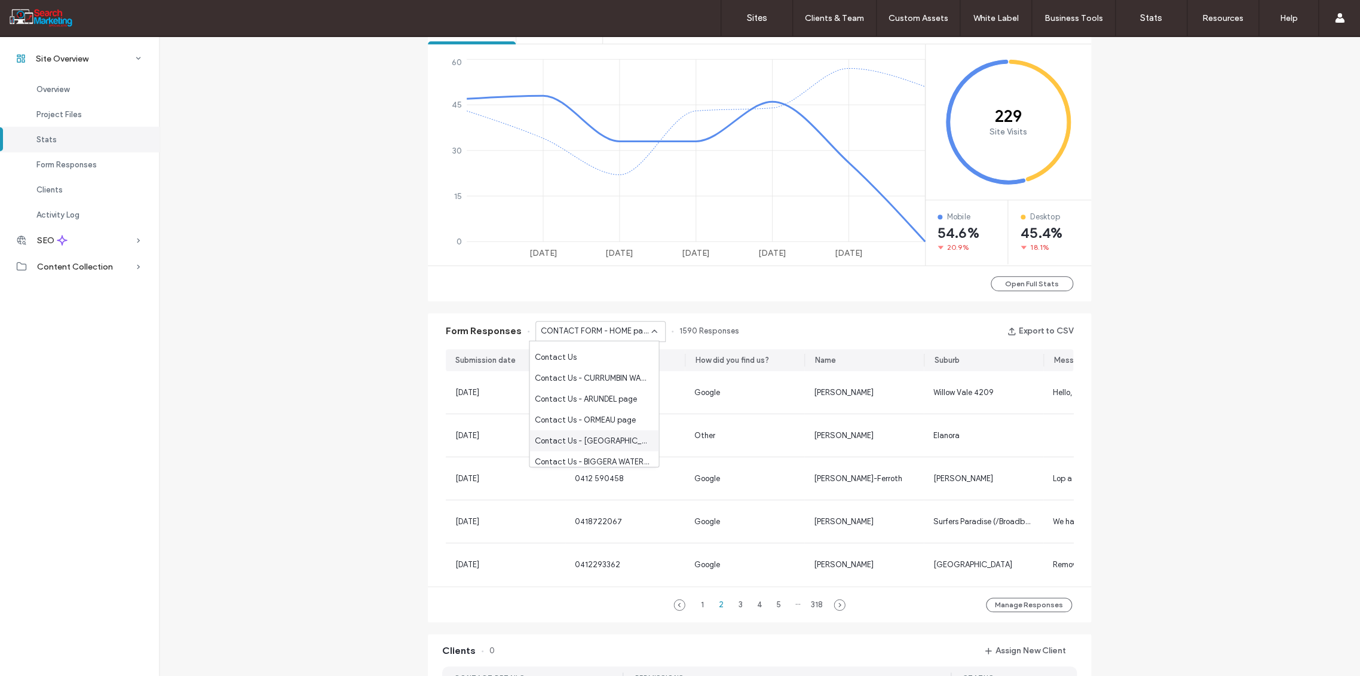
scroll to position [669, 0]
click at [763, 22] on label "Sites" at bounding box center [757, 18] width 20 height 11
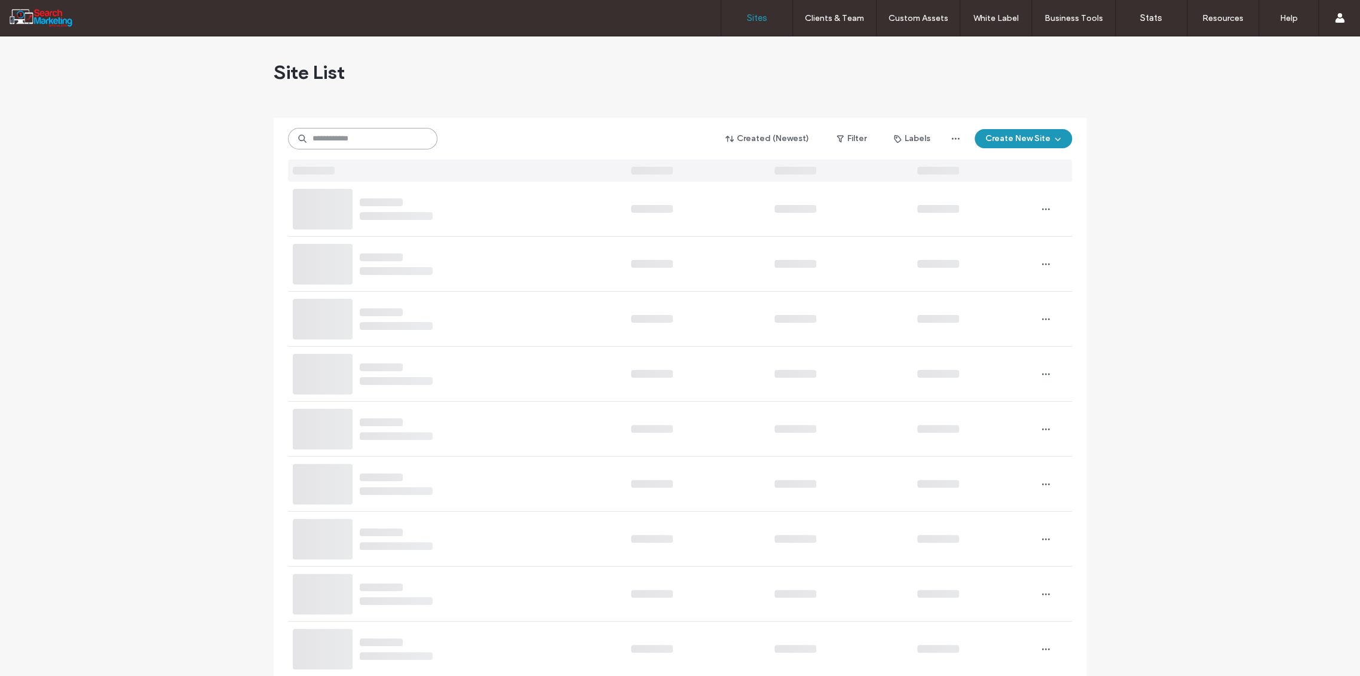
click at [312, 139] on input at bounding box center [362, 139] width 149 height 22
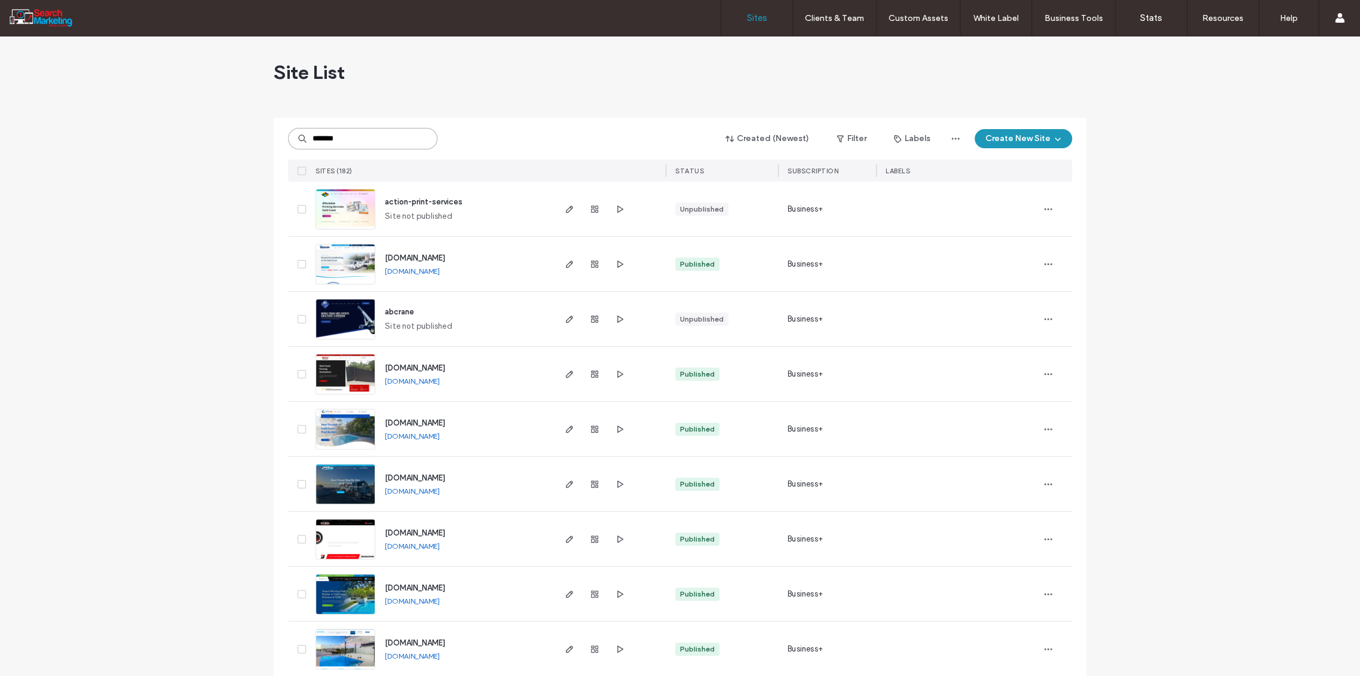
type input "*******"
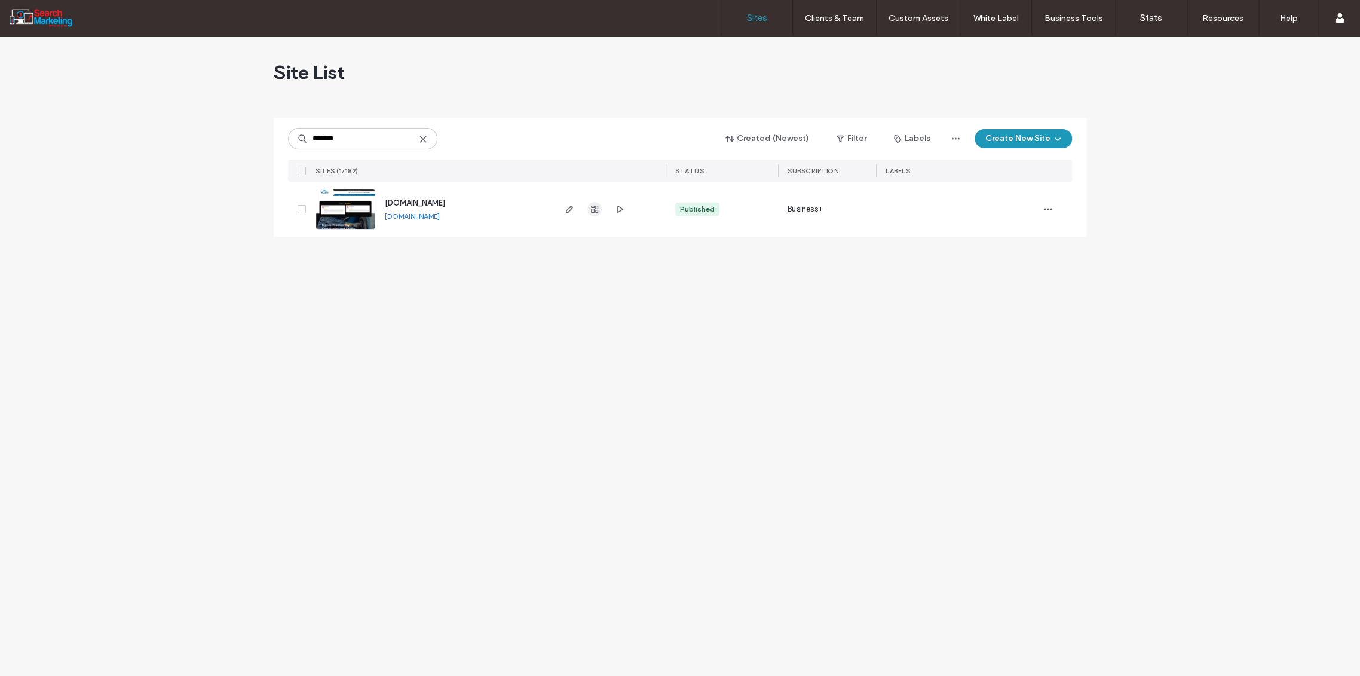
click at [593, 216] on div at bounding box center [594, 209] width 65 height 55
click at [596, 209] on use "button" at bounding box center [594, 209] width 7 height 7
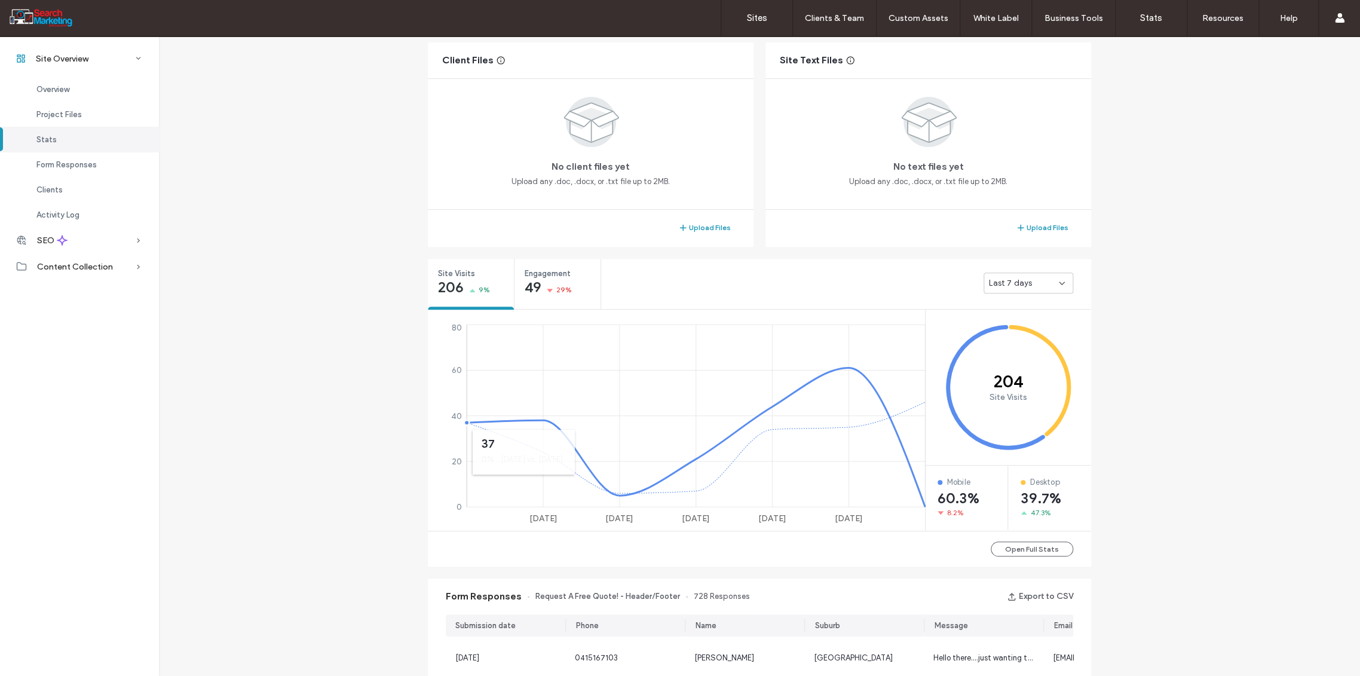
scroll to position [437, 0]
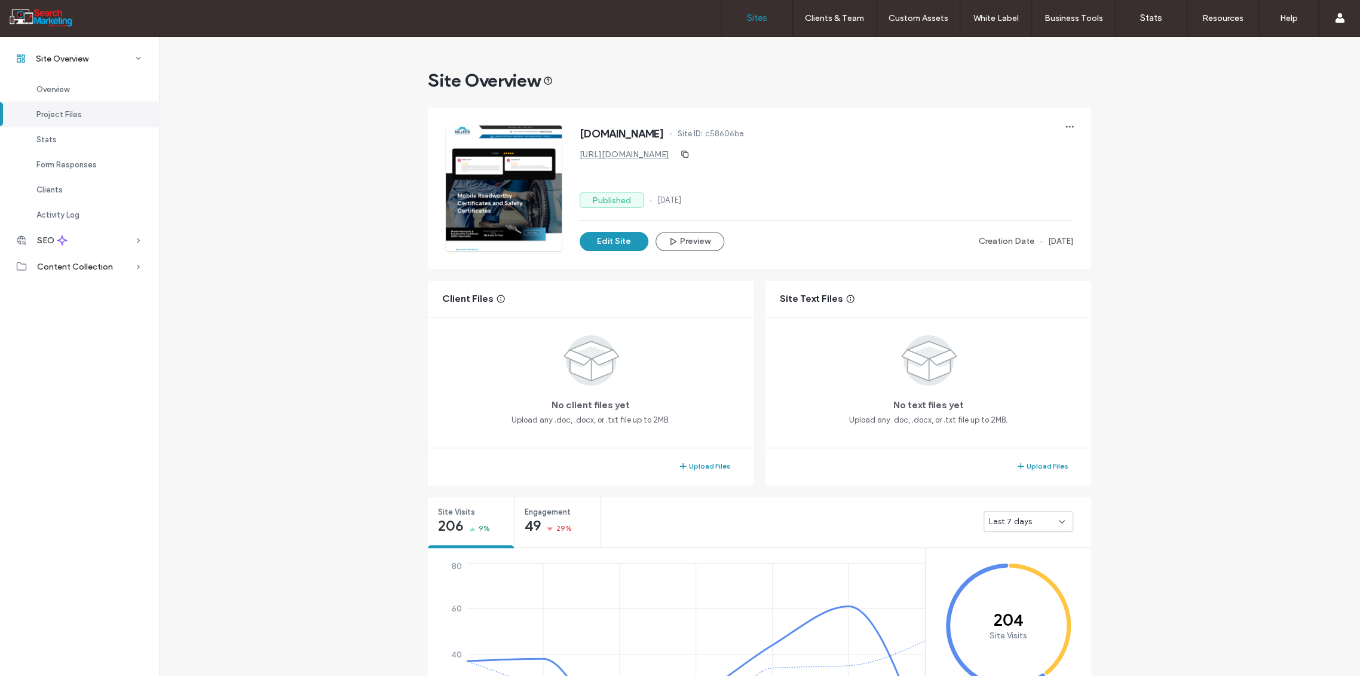
click at [757, 17] on label "Sites" at bounding box center [757, 18] width 20 height 11
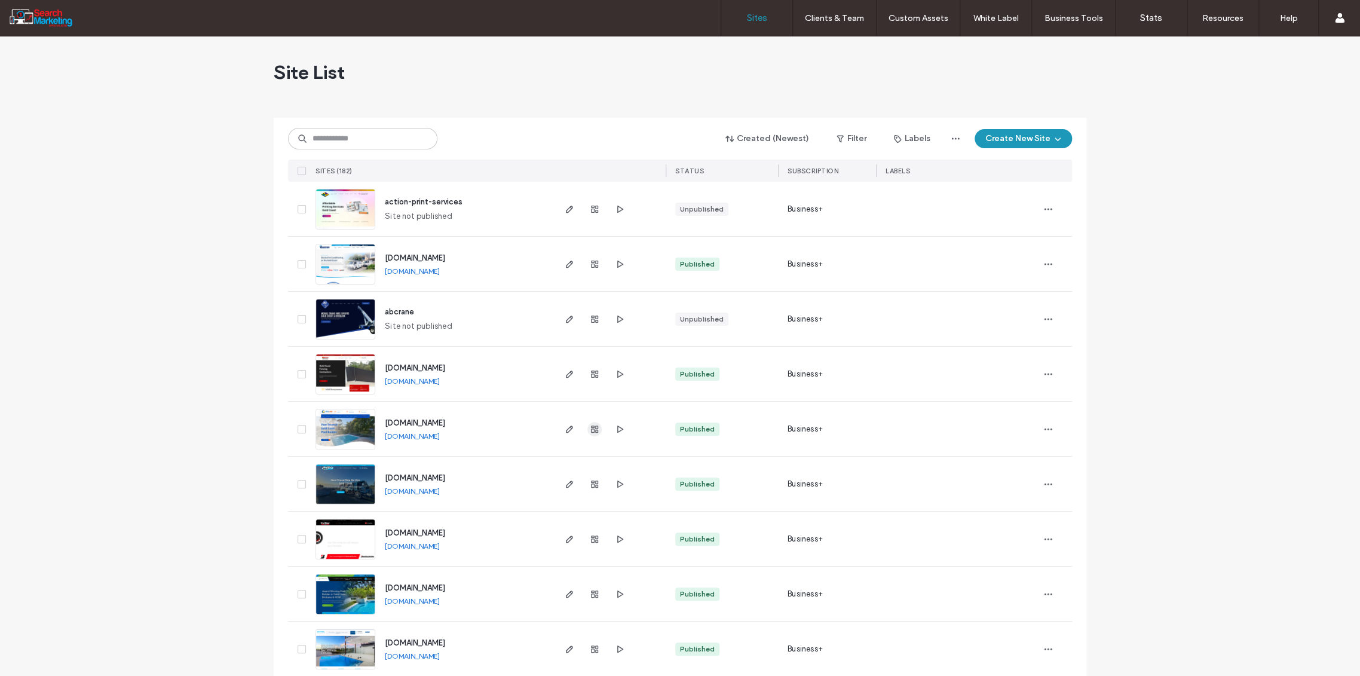
click at [591, 428] on use "button" at bounding box center [594, 429] width 7 height 7
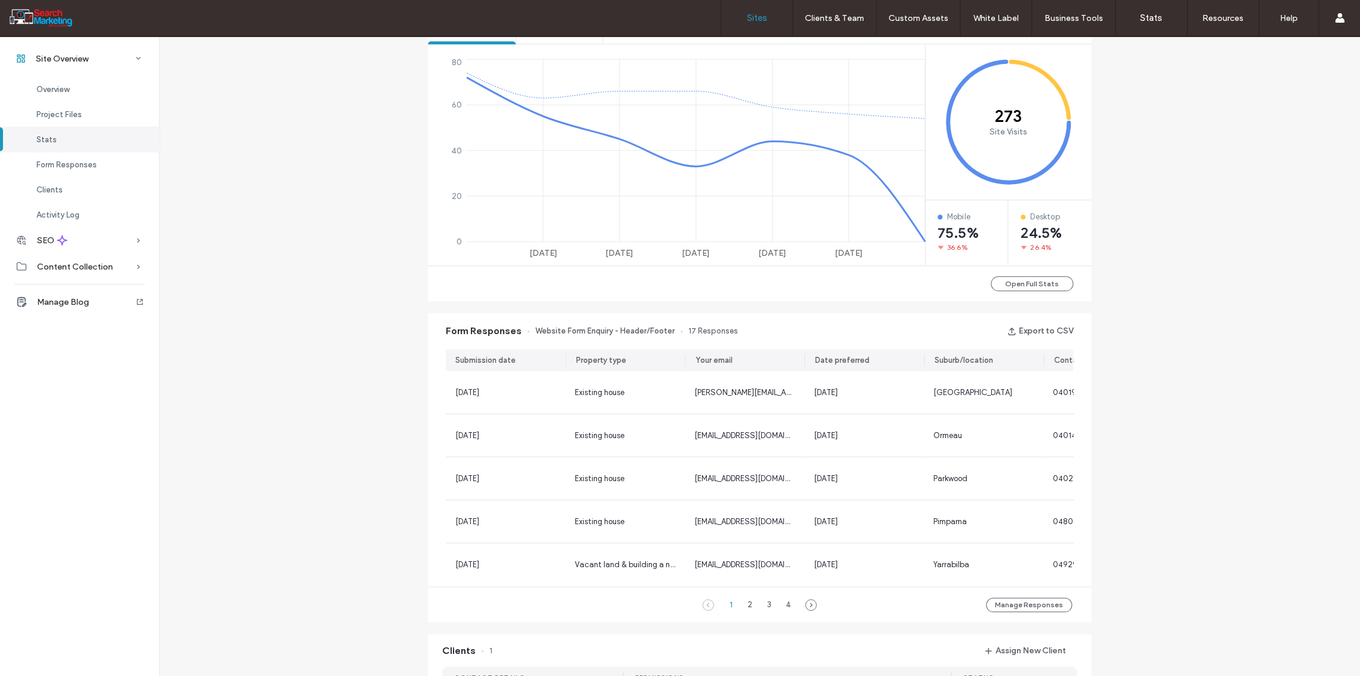
click at [751, 17] on label "Sites" at bounding box center [757, 18] width 20 height 11
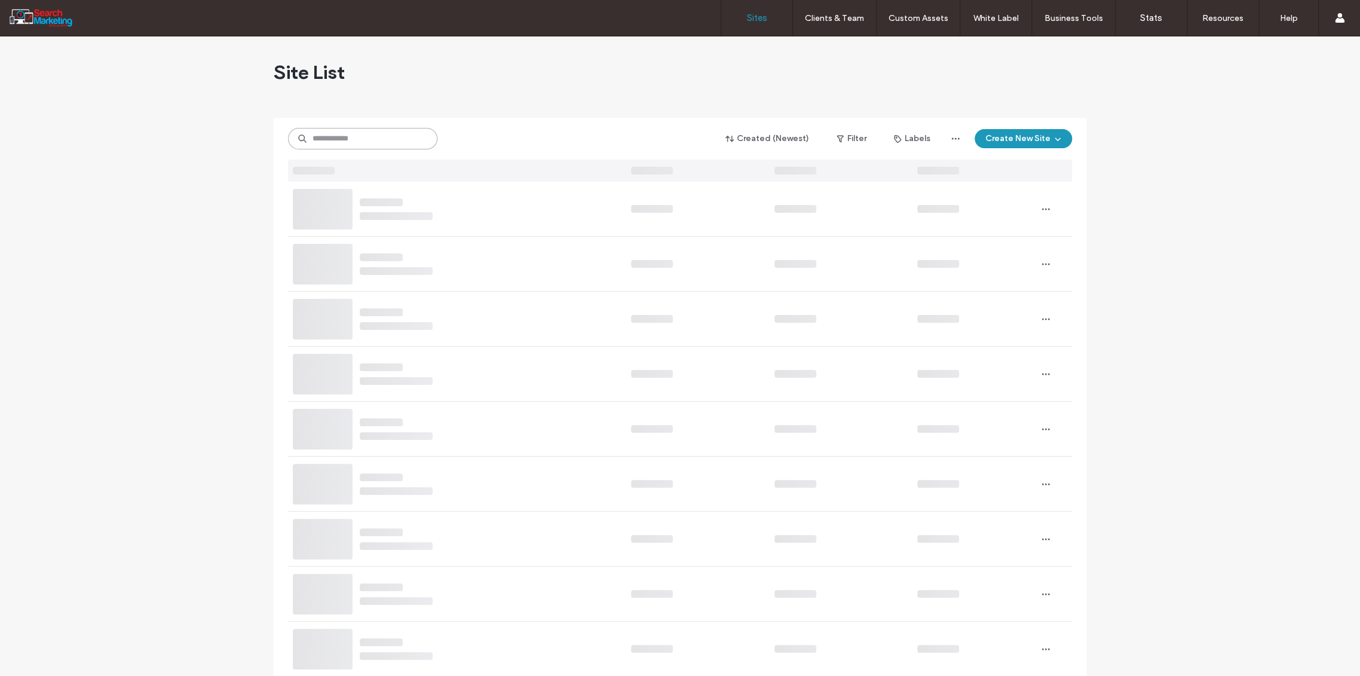
click at [330, 137] on input at bounding box center [362, 139] width 149 height 22
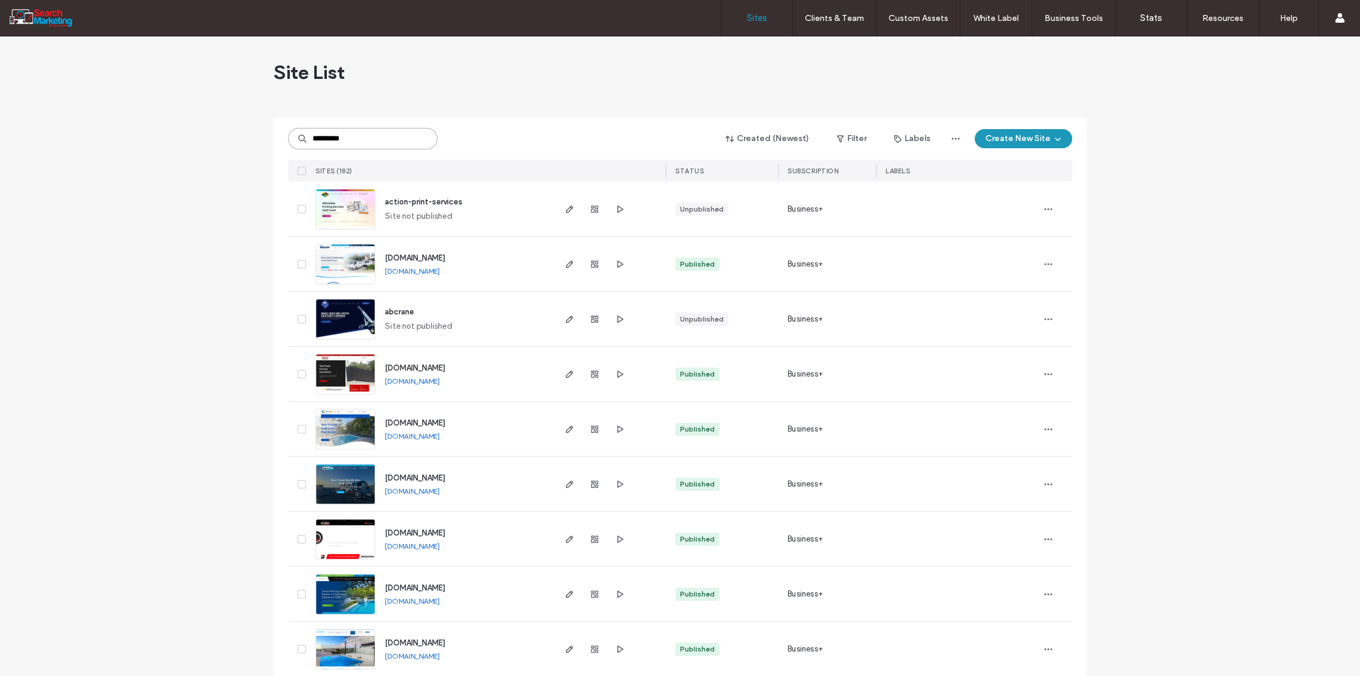
type input "*********"
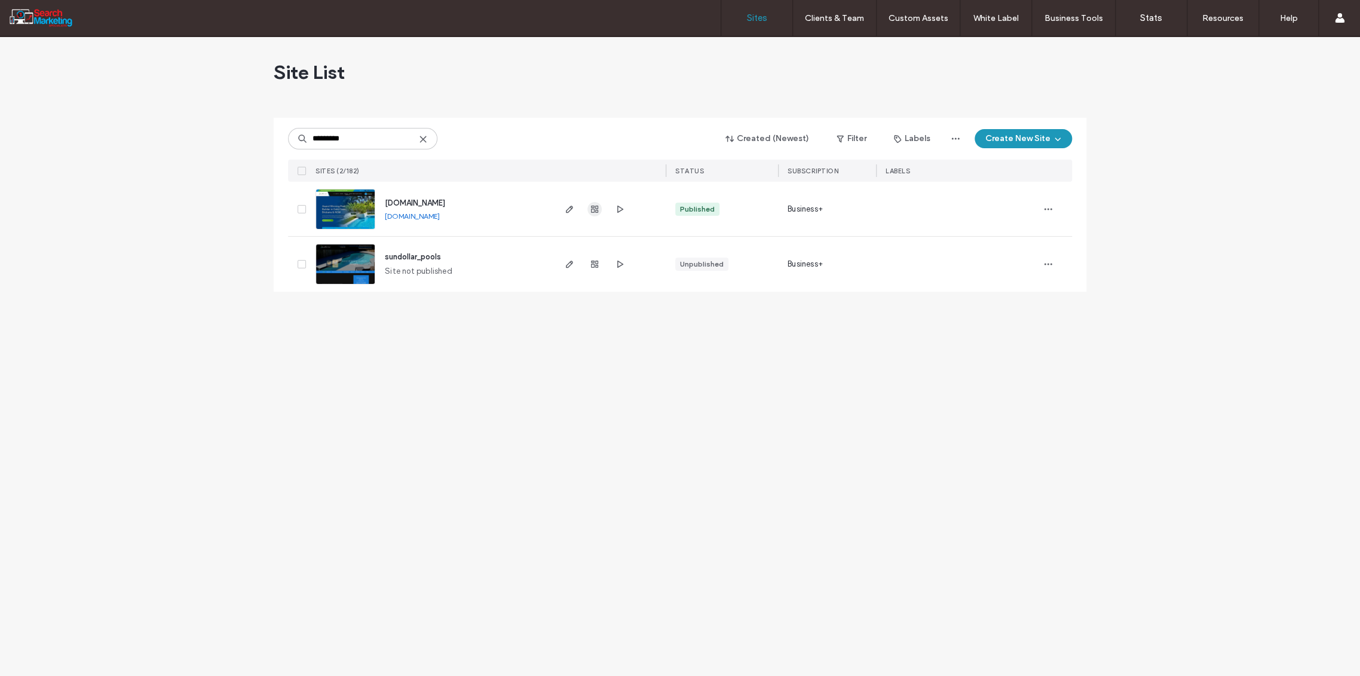
click at [595, 212] on use "button" at bounding box center [594, 209] width 7 height 7
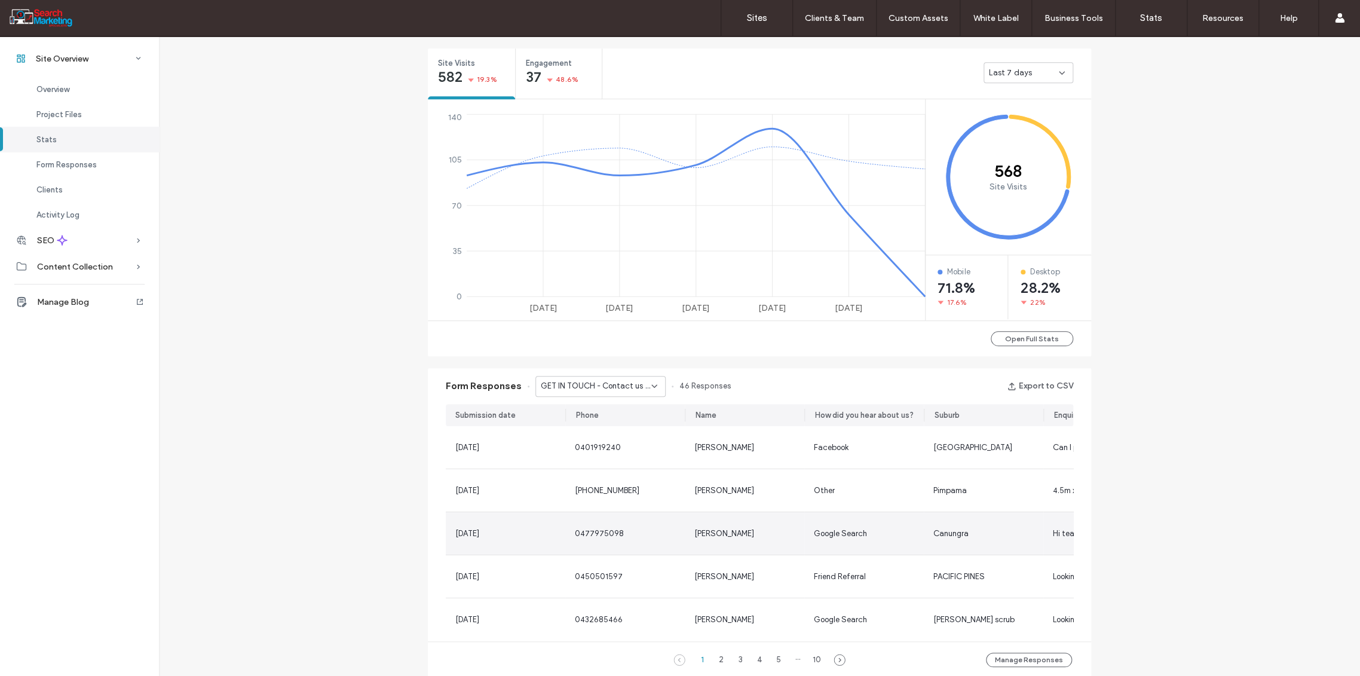
scroll to position [504, 0]
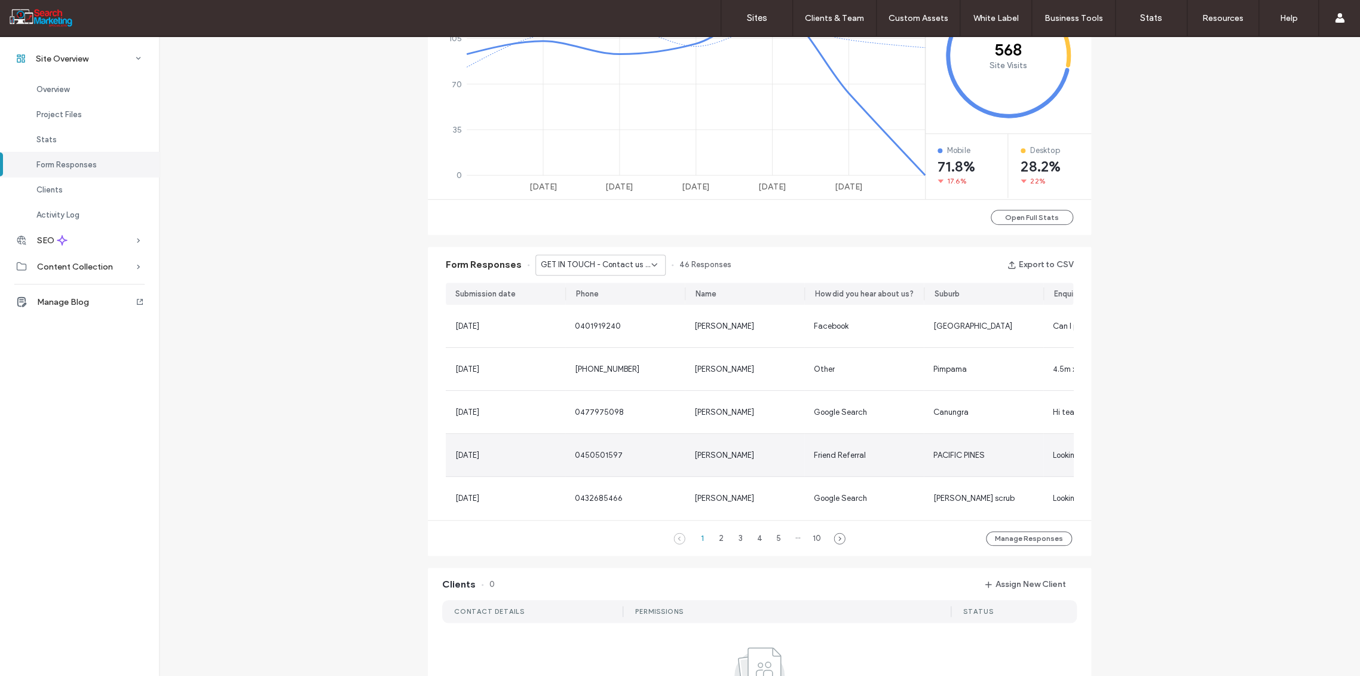
scroll to position [703, 0]
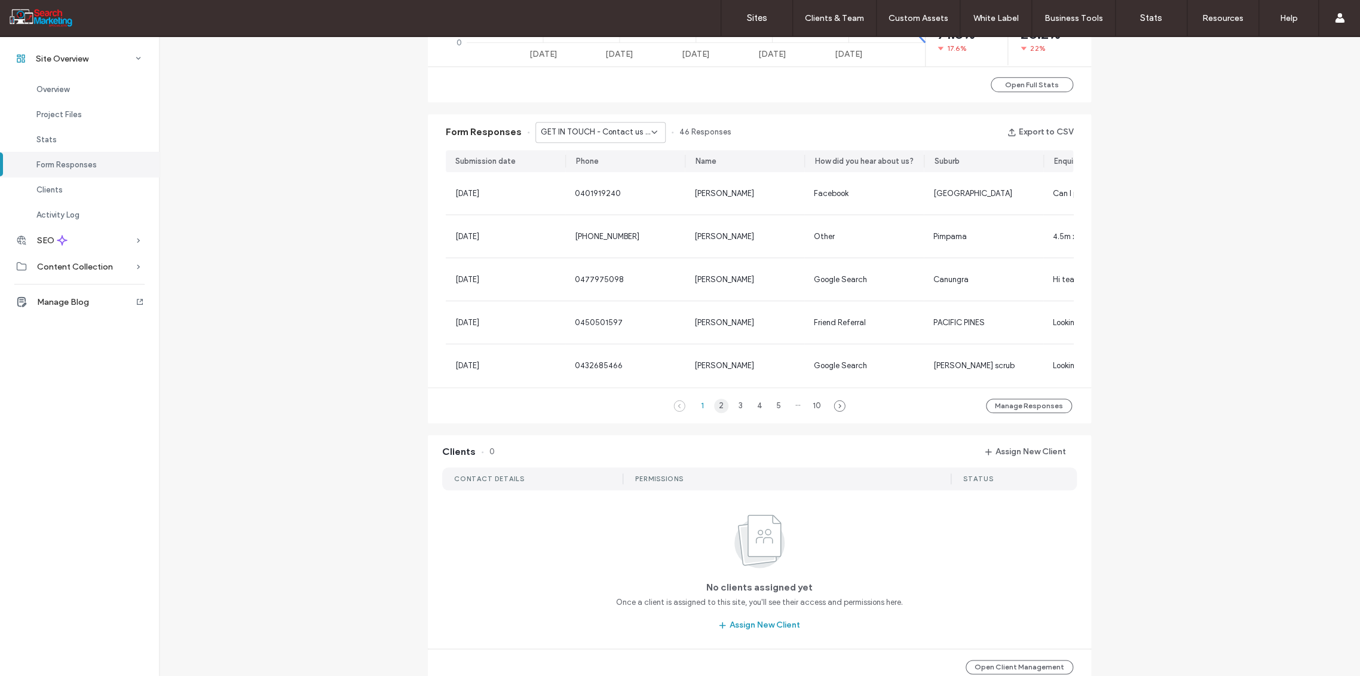
click at [716, 411] on div "2" at bounding box center [721, 406] width 14 height 14
click at [699, 411] on div "1" at bounding box center [702, 406] width 14 height 14
click at [650, 132] on icon at bounding box center [655, 132] width 10 height 10
click at [632, 176] on span "GET IN TOUCH - Header/Footer" at bounding box center [591, 173] width 114 height 12
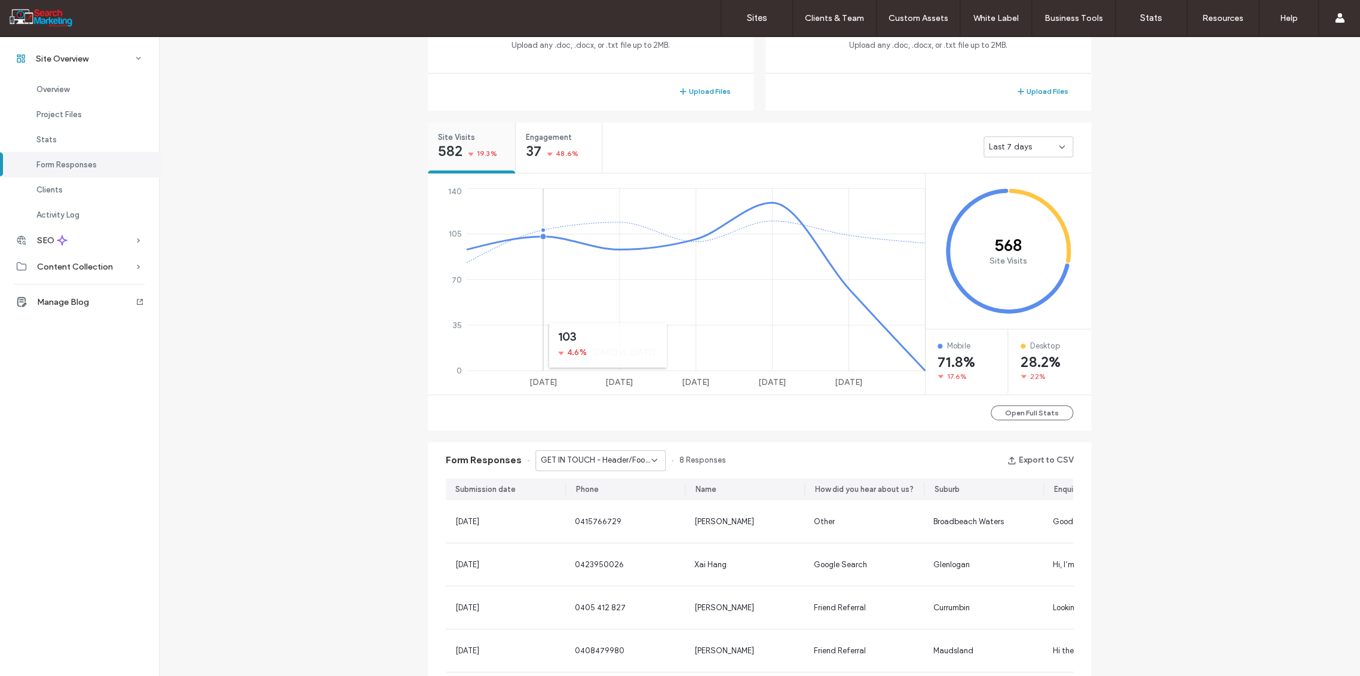
scroll to position [305, 0]
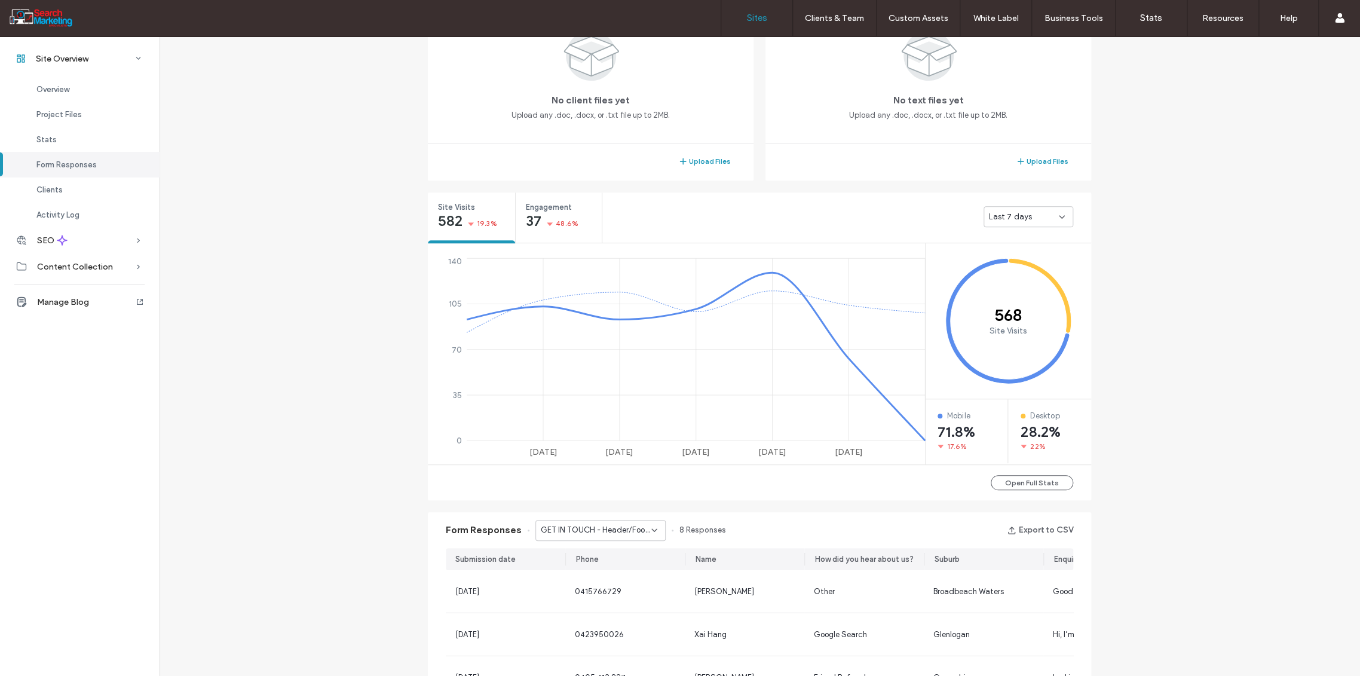
click at [757, 21] on label "Sites" at bounding box center [757, 18] width 20 height 11
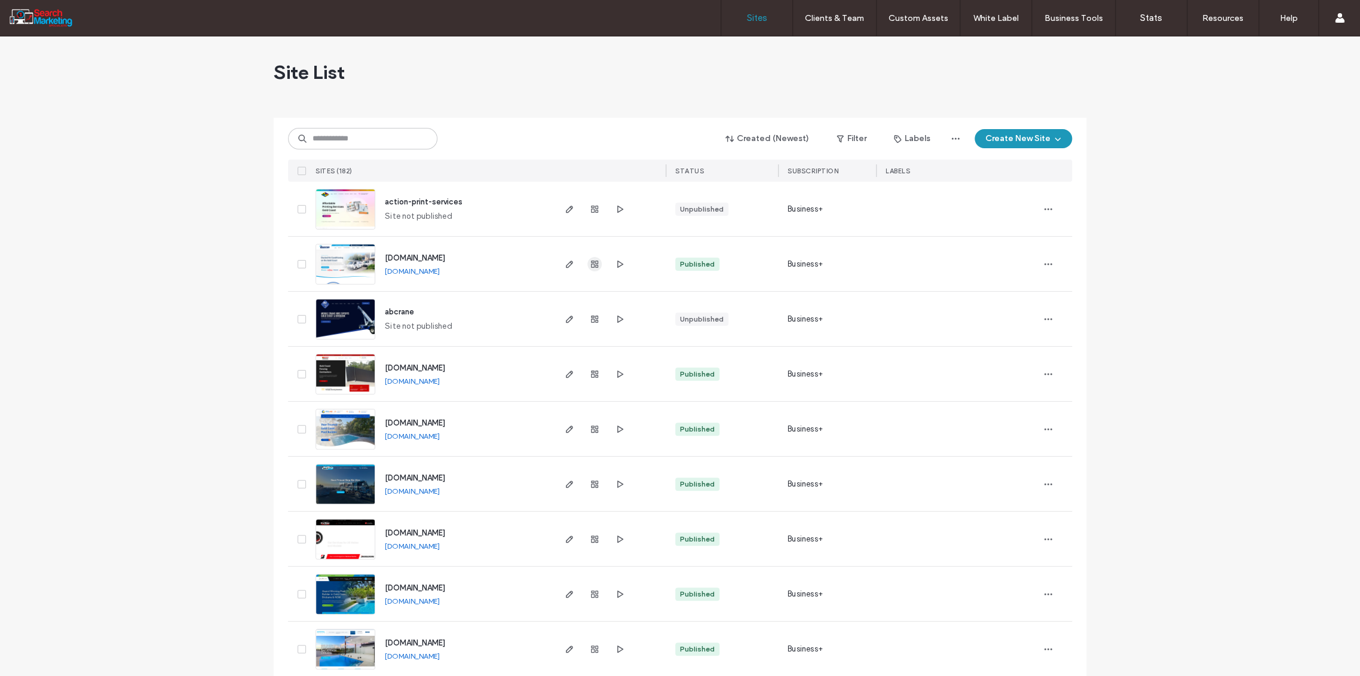
click at [593, 263] on use "button" at bounding box center [594, 264] width 7 height 7
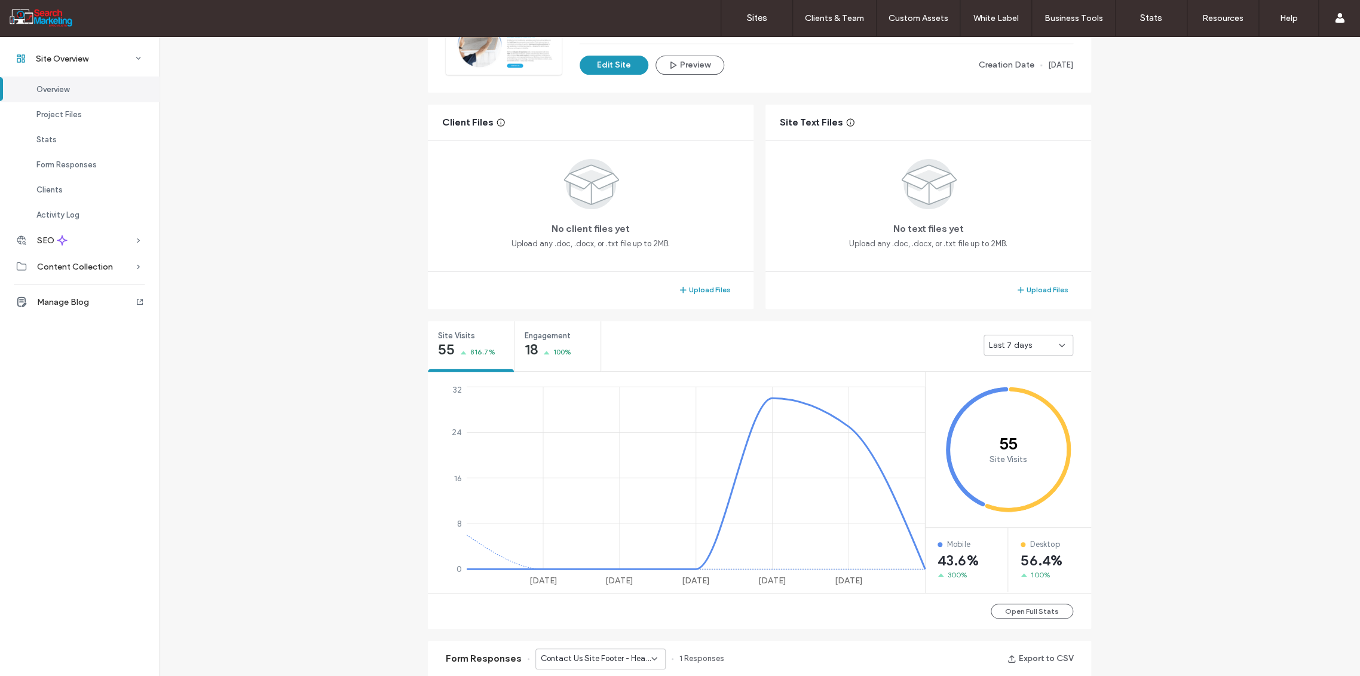
scroll to position [398, 0]
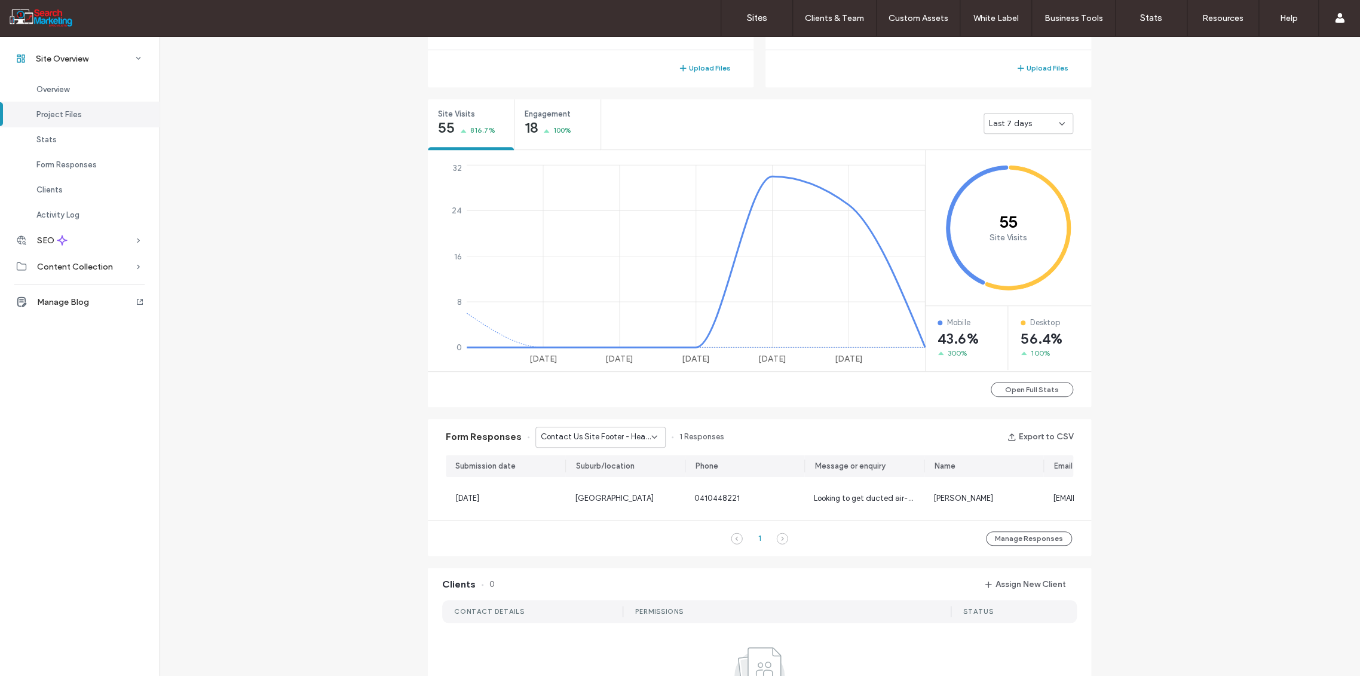
click at [650, 433] on icon at bounding box center [655, 437] width 10 height 10
click at [642, 470] on div "Contact Us Page Form - CONTACT US page" at bounding box center [594, 478] width 129 height 21
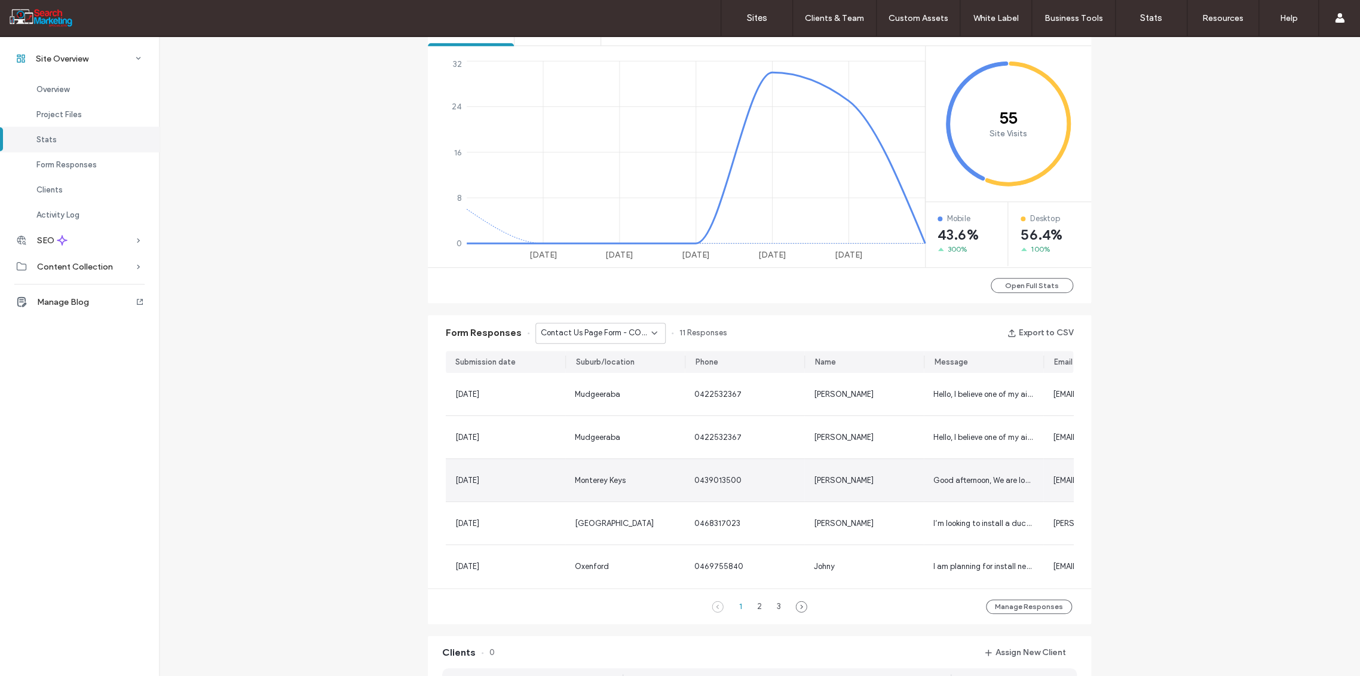
scroll to position [504, 0]
click at [754, 16] on label "Sites" at bounding box center [757, 18] width 20 height 11
